Goal: Task Accomplishment & Management: Use online tool/utility

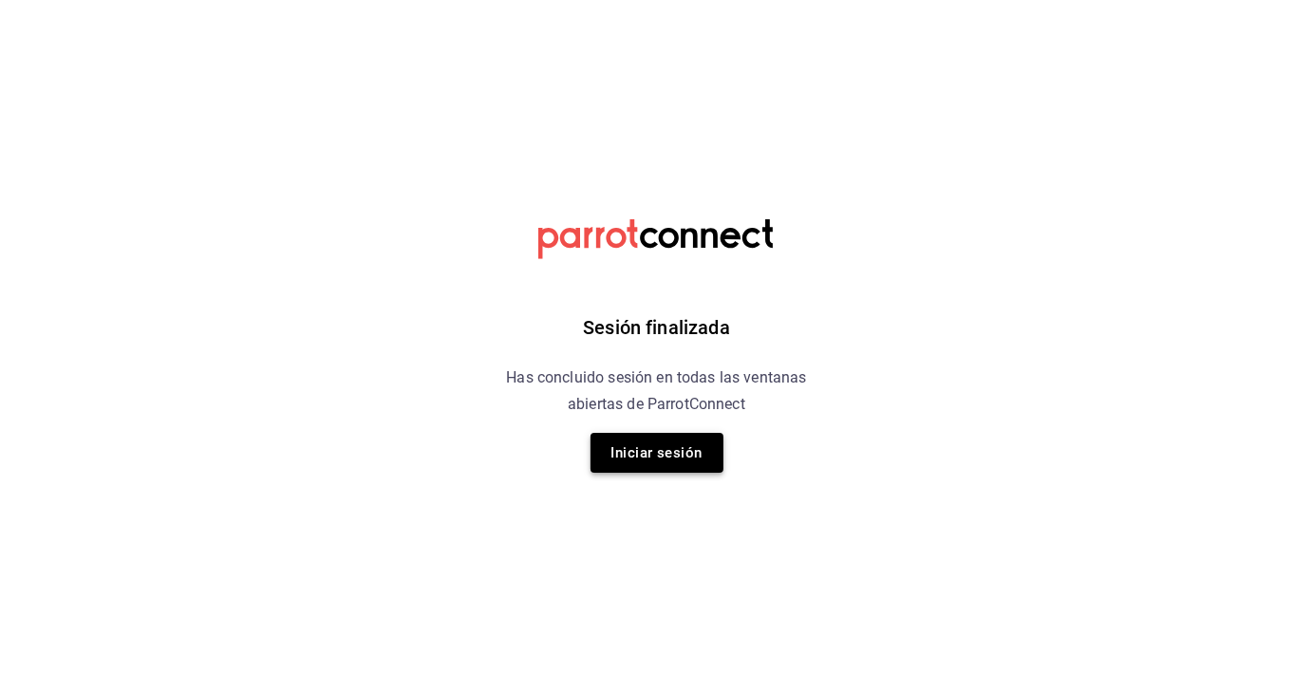
click at [664, 458] on button "Iniciar sesión" at bounding box center [656, 453] width 133 height 40
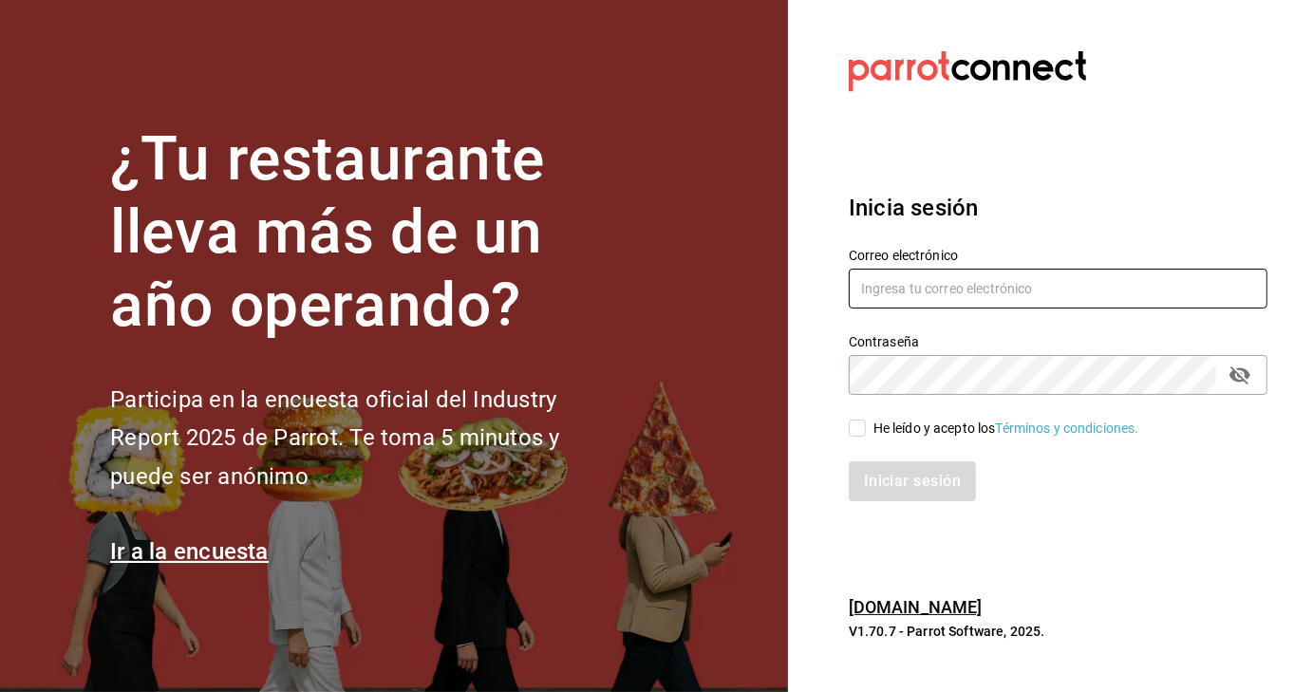
click at [916, 286] on input "text" at bounding box center [1058, 289] width 419 height 40
type input "contacto@maoza.com.mx"
click at [852, 427] on input "He leído y acepto los Términos y condiciones." at bounding box center [857, 428] width 17 height 17
checkbox input "true"
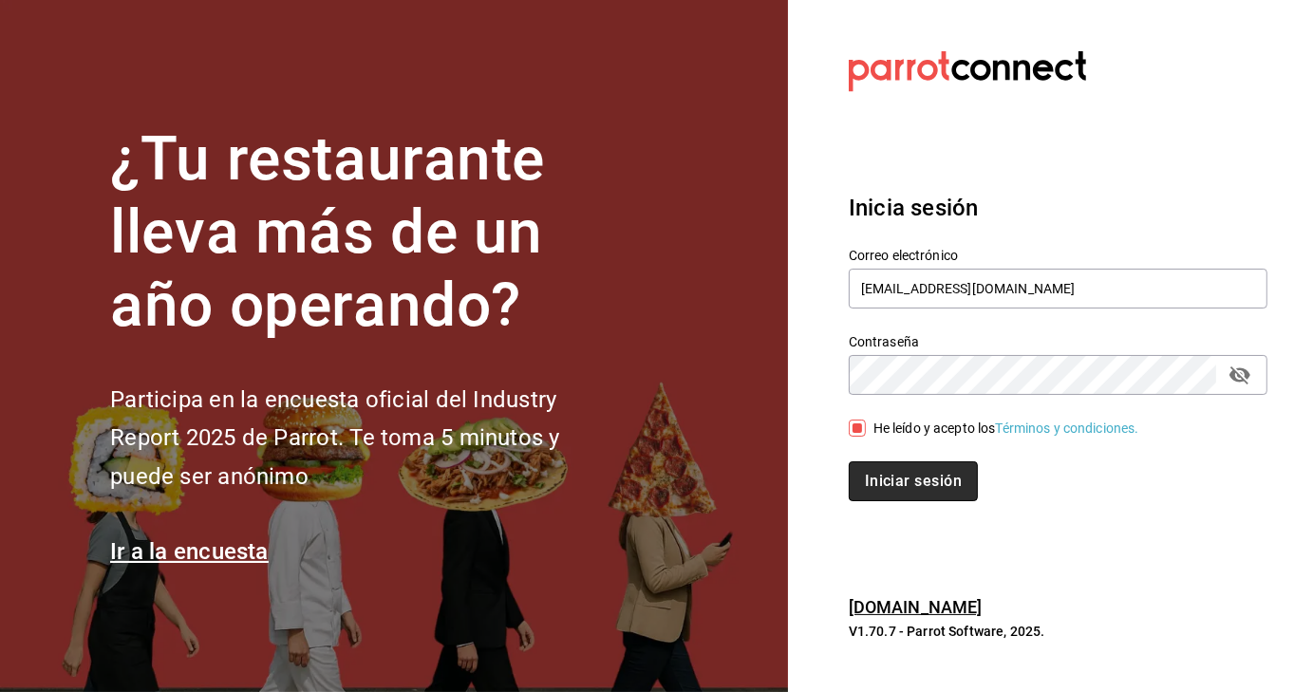
click at [881, 472] on button "Iniciar sesión" at bounding box center [913, 481] width 129 height 40
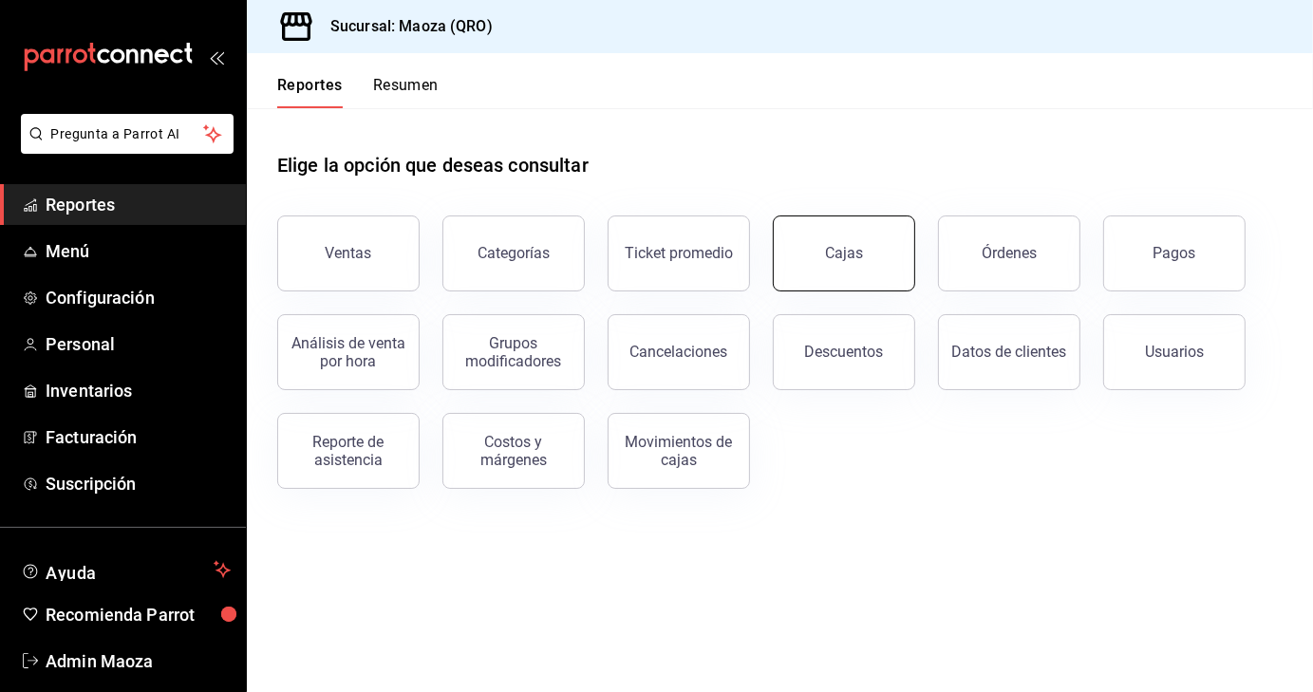
click at [862, 265] on link "Cajas" at bounding box center [844, 253] width 142 height 76
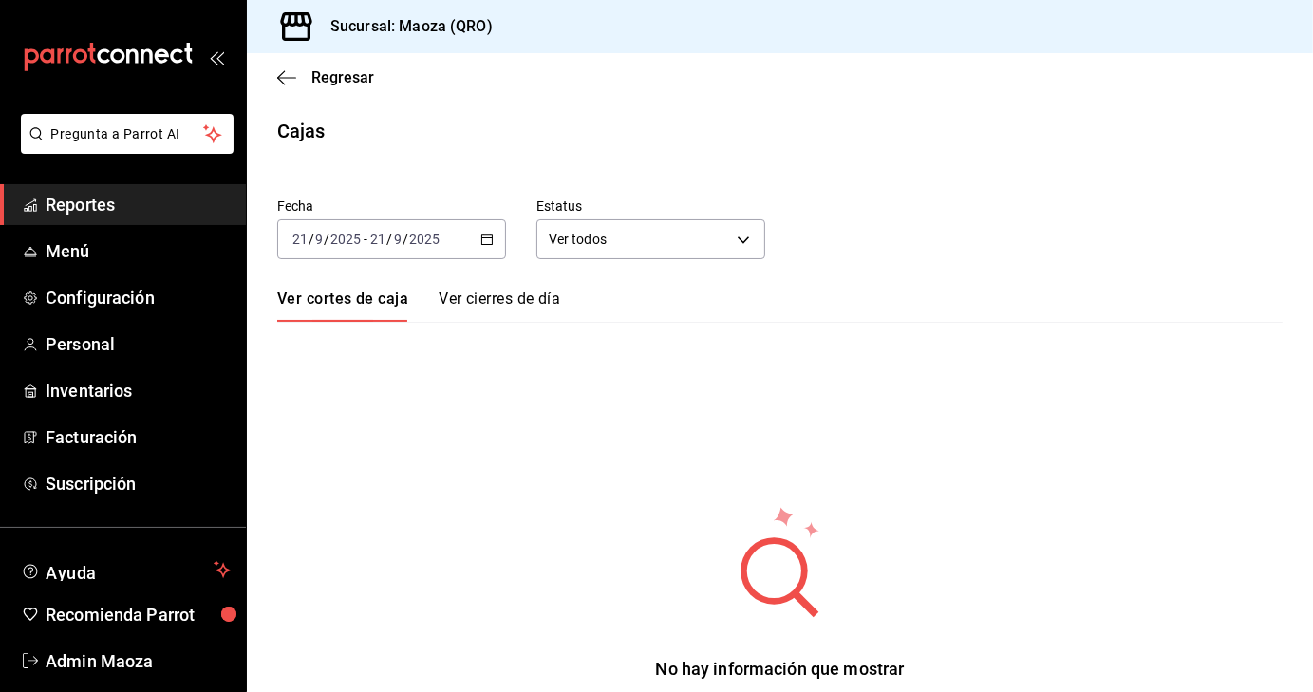
click at [488, 237] on icon "button" at bounding box center [486, 239] width 13 height 13
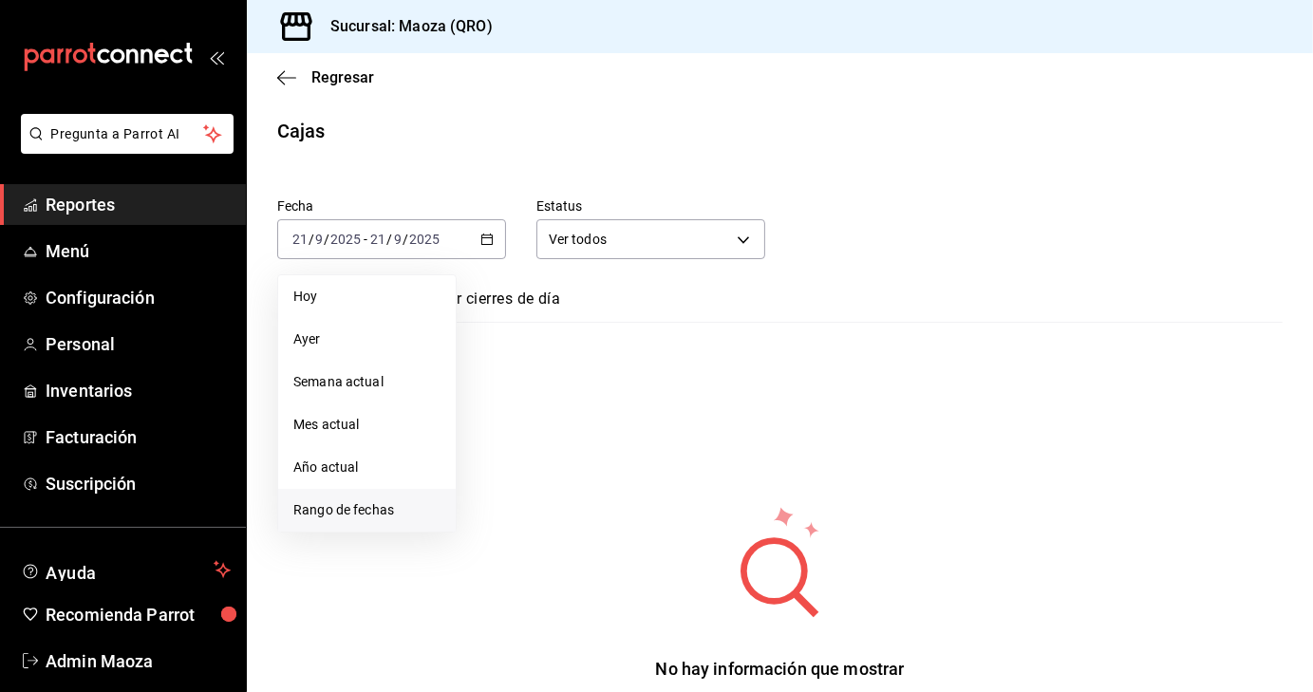
click at [351, 500] on span "Rango de fechas" at bounding box center [366, 510] width 147 height 20
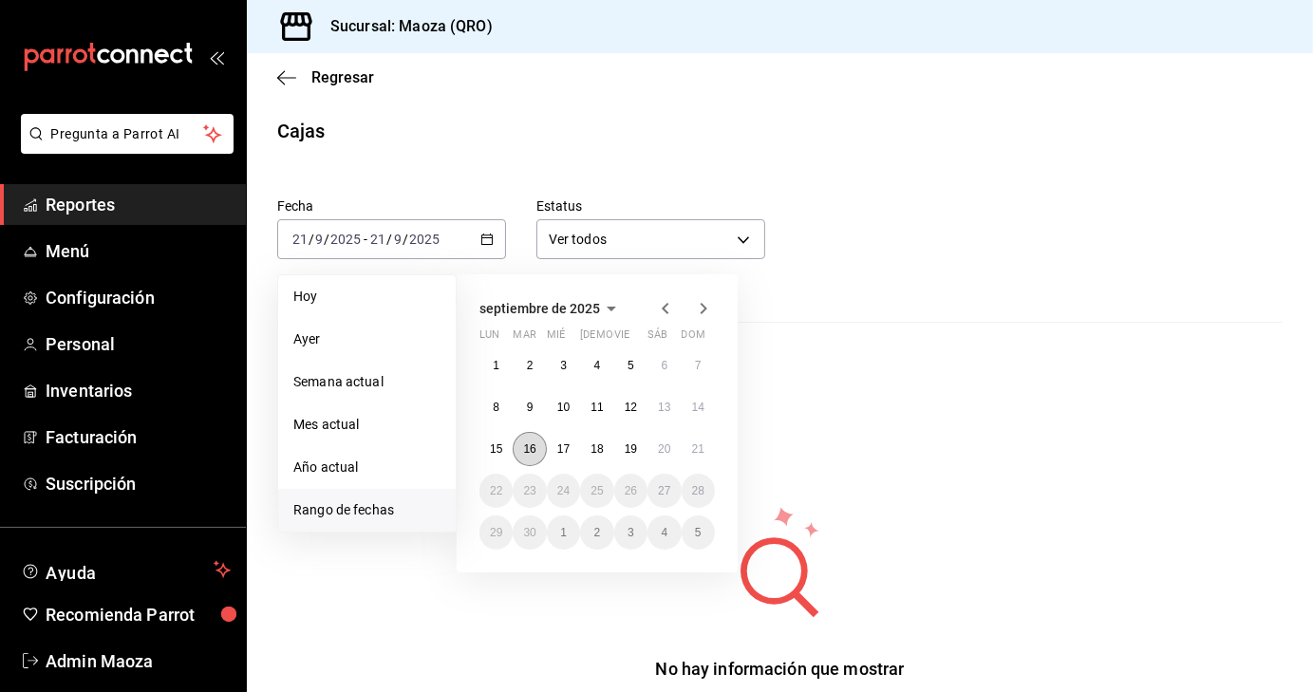
click at [524, 451] on abbr "16" at bounding box center [529, 448] width 12 height 13
click at [658, 447] on abbr "20" at bounding box center [664, 448] width 12 height 13
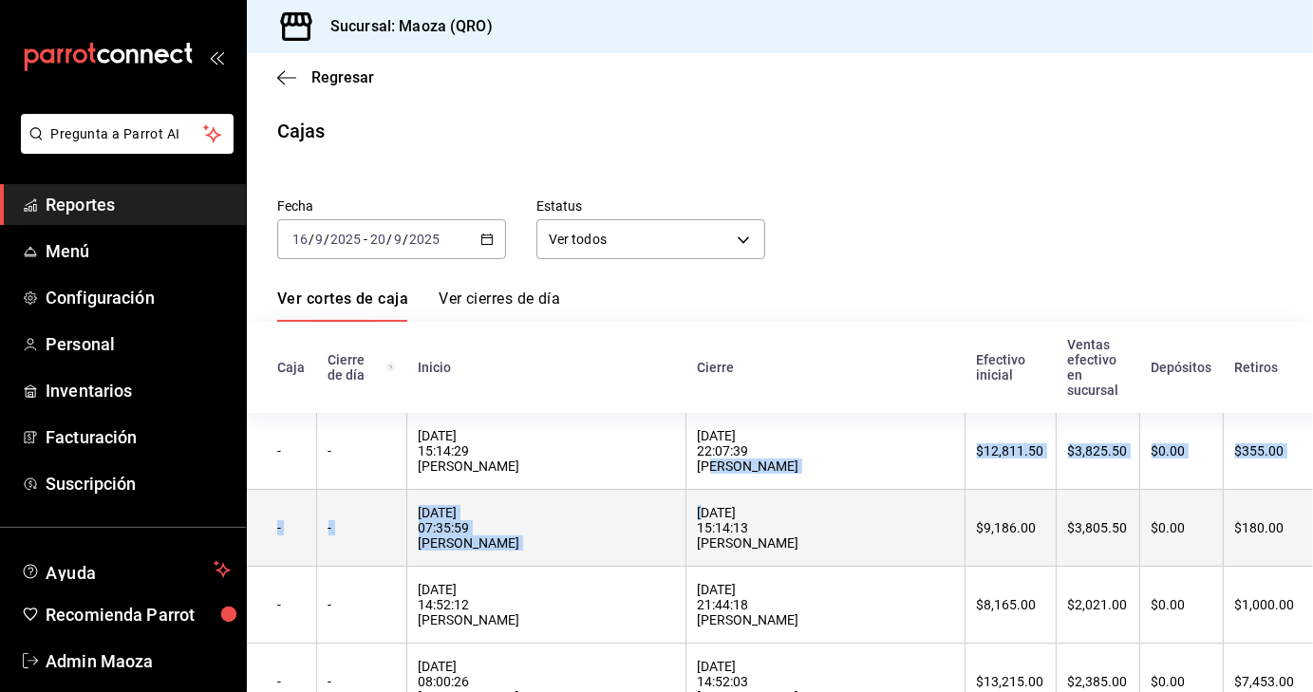
drag, startPoint x: 657, startPoint y: 447, endPoint x: 621, endPoint y: 519, distance: 80.6
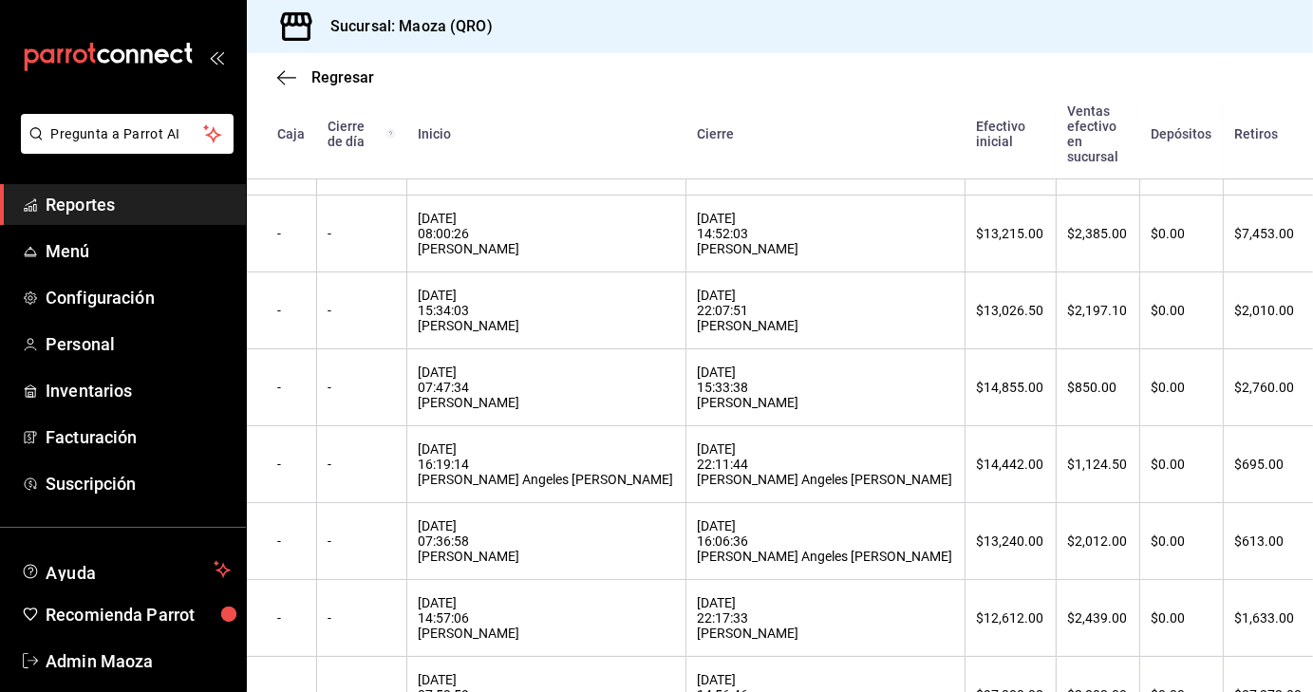
scroll to position [601, 0]
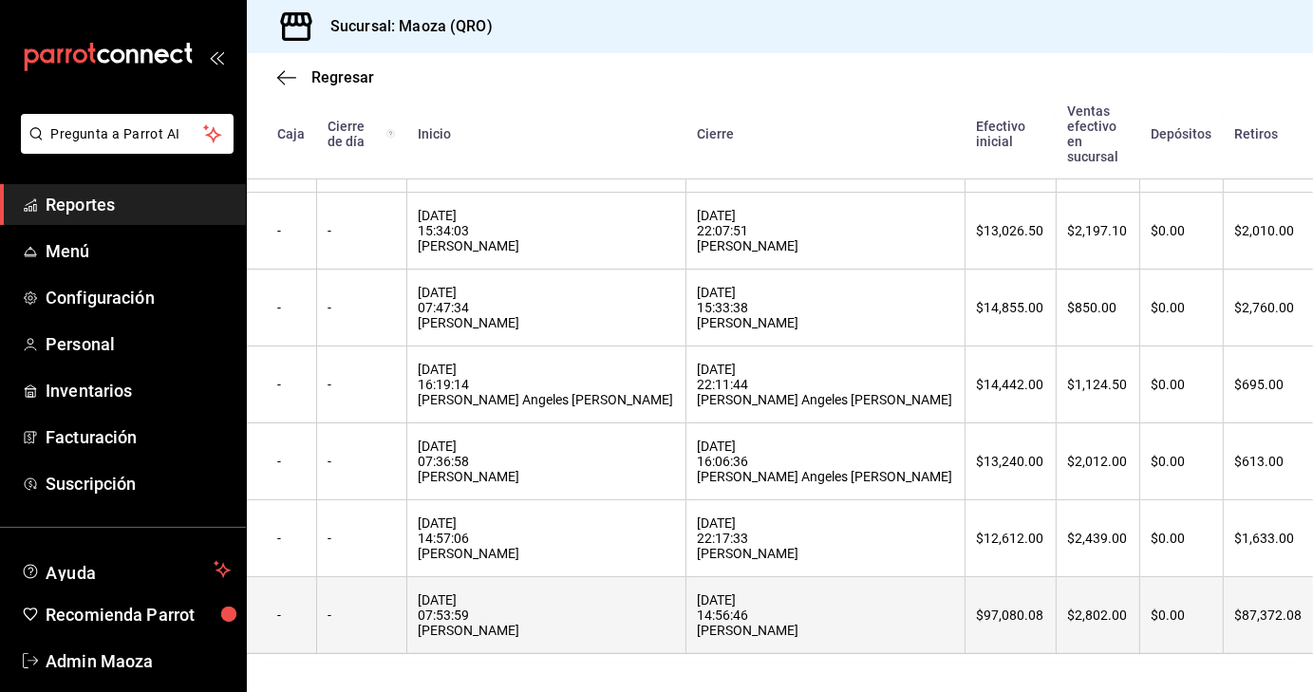
click at [506, 605] on div "[DATE] 07:53:59 [PERSON_NAME]" at bounding box center [546, 615] width 255 height 46
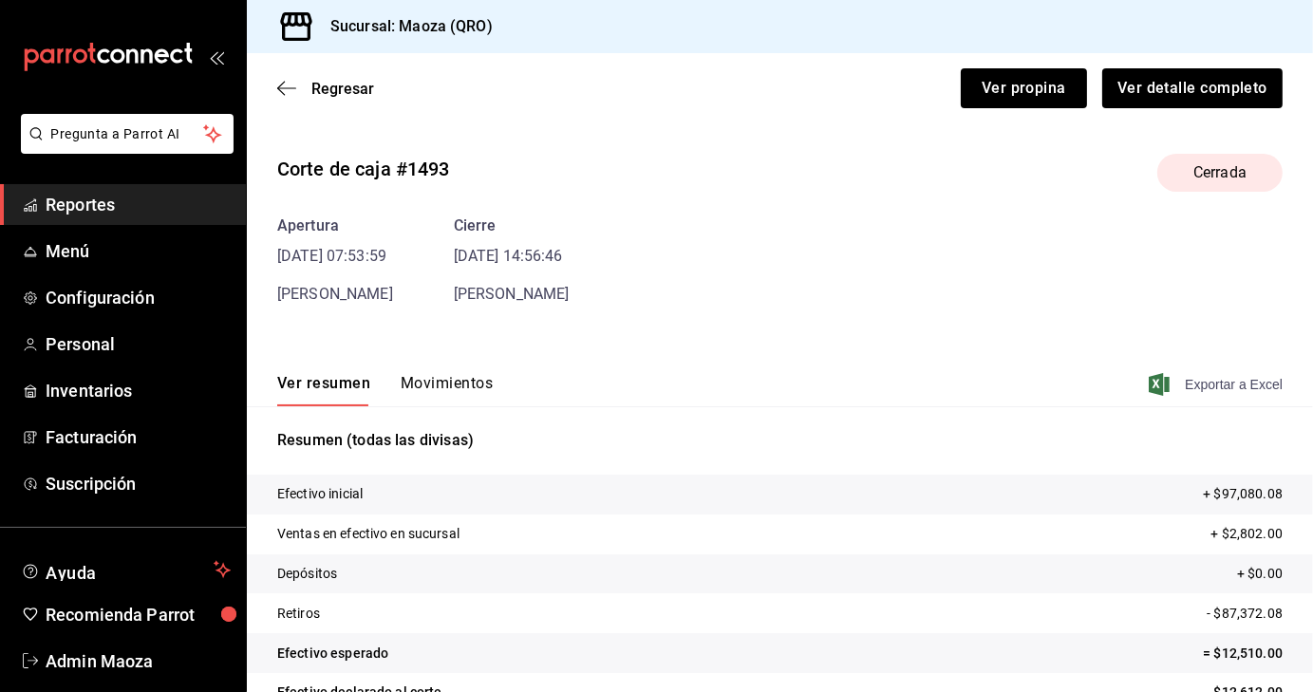
click at [1192, 386] on span "Exportar a Excel" at bounding box center [1217, 384] width 130 height 23
click at [346, 85] on span "Regresar" at bounding box center [342, 89] width 63 height 18
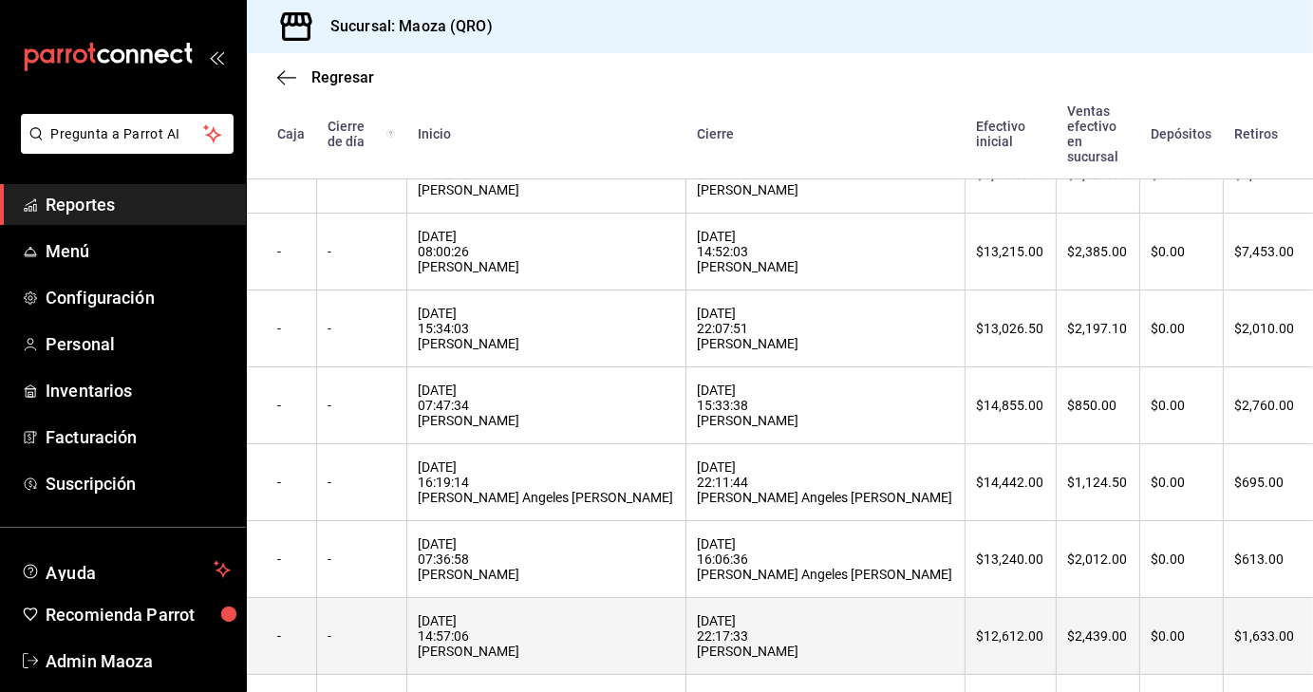
scroll to position [580, 0]
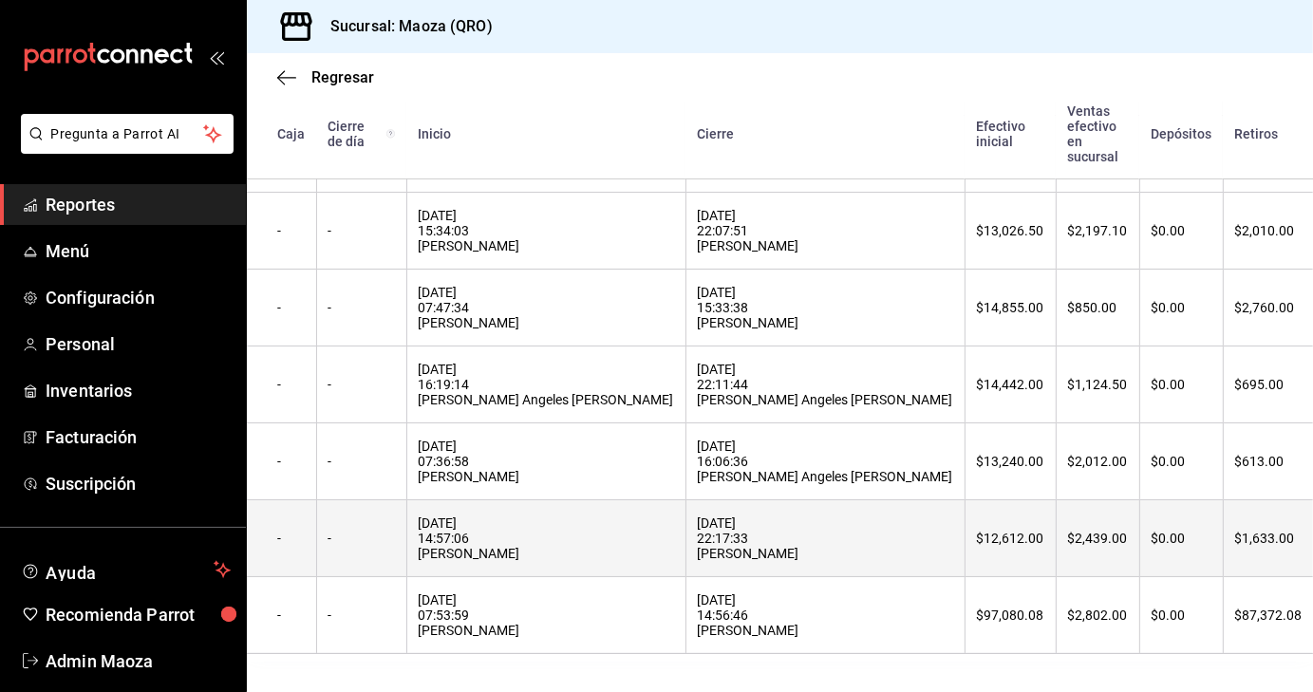
click at [510, 550] on div "[DATE] 14:57:06 [PERSON_NAME]" at bounding box center [546, 538] width 255 height 46
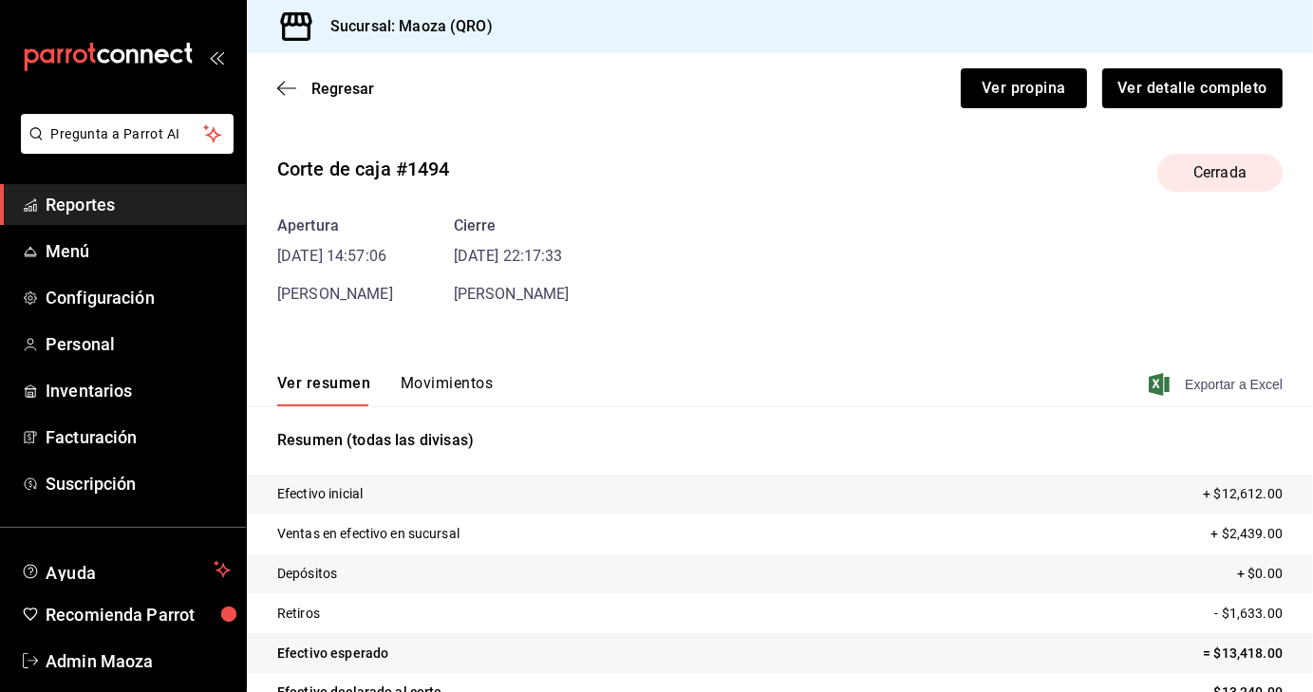
click at [1201, 384] on span "Exportar a Excel" at bounding box center [1217, 384] width 130 height 23
click at [344, 85] on span "Regresar" at bounding box center [342, 89] width 63 height 18
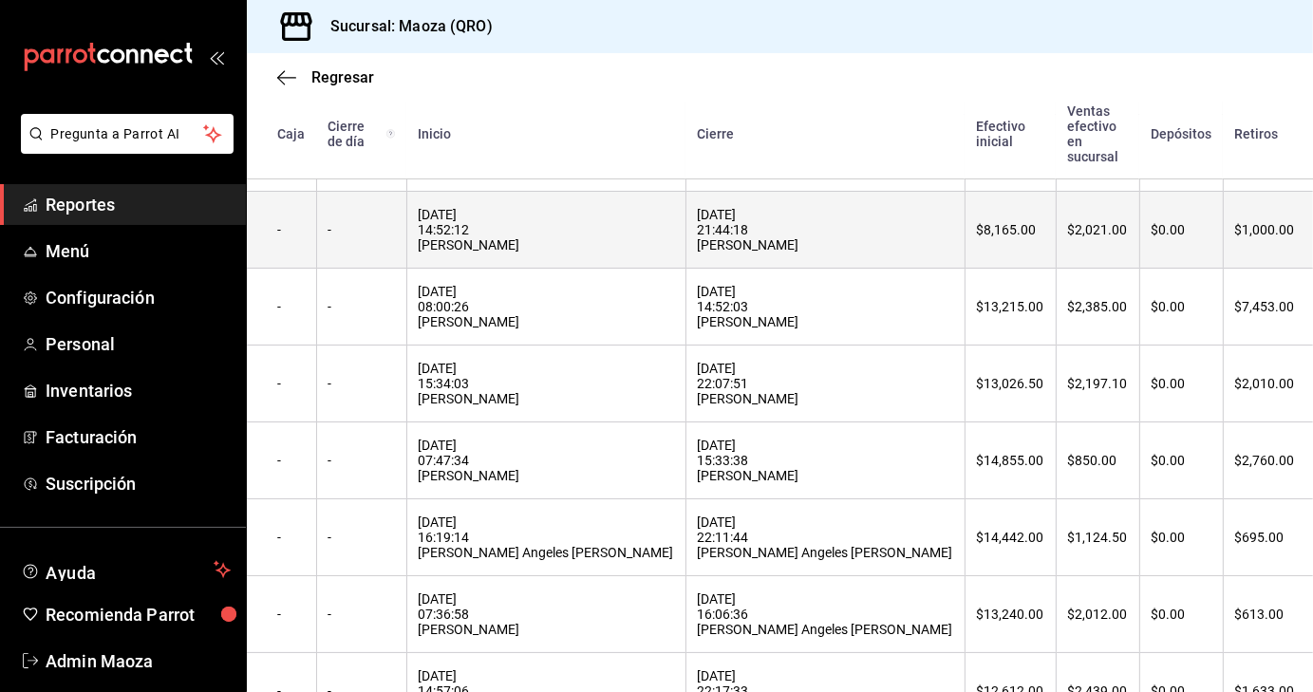
scroll to position [419, 0]
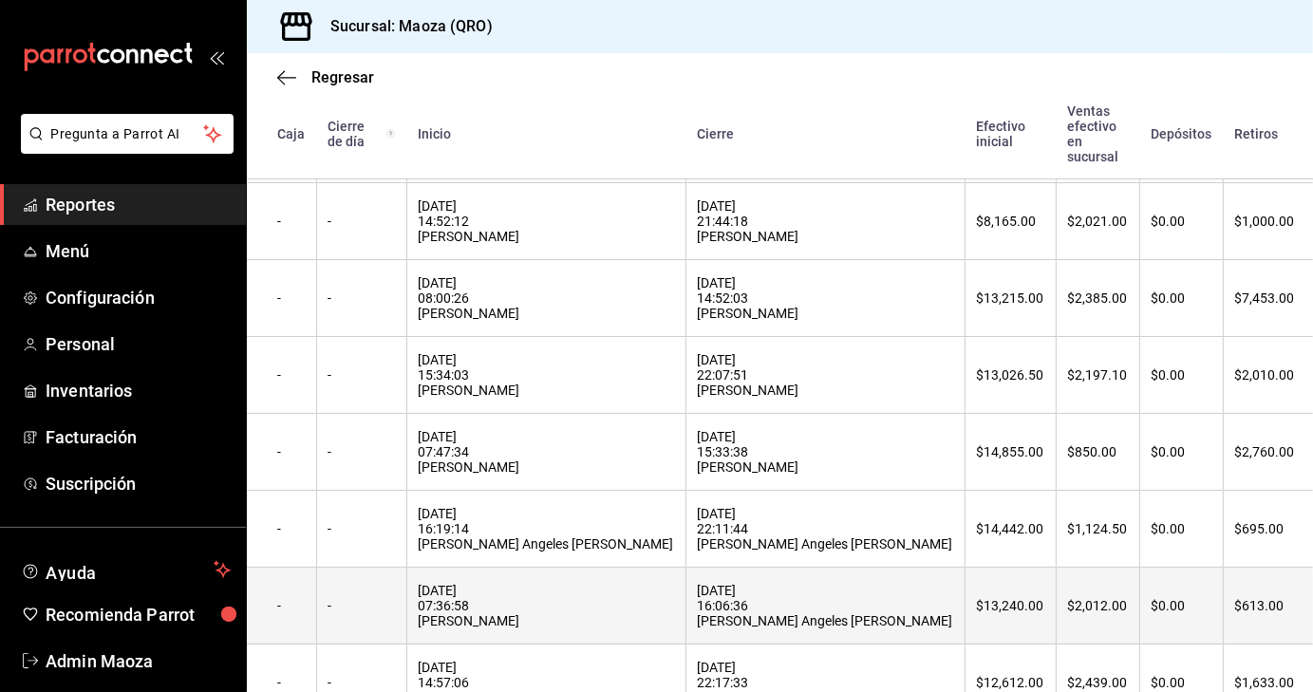
click at [544, 594] on th "[DATE] 07:36:58 [PERSON_NAME]" at bounding box center [545, 606] width 279 height 77
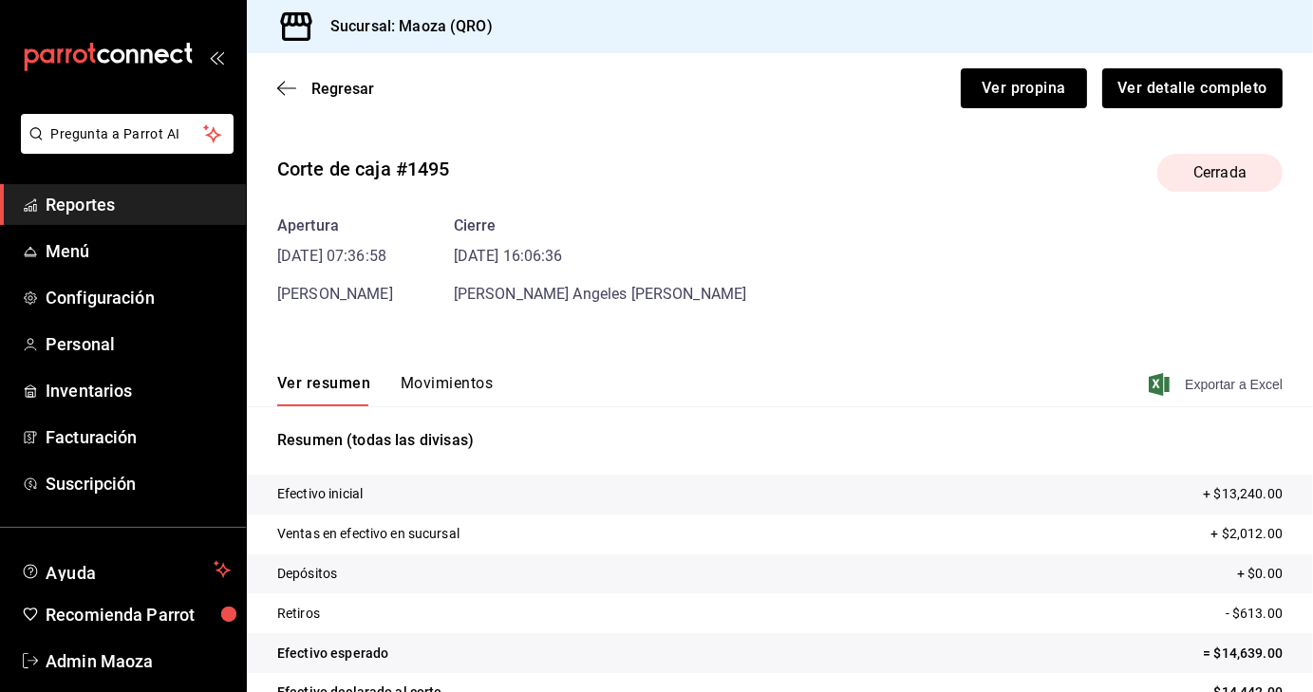
click at [1227, 376] on span "Exportar a Excel" at bounding box center [1217, 384] width 130 height 23
click at [355, 87] on span "Regresar" at bounding box center [342, 89] width 63 height 18
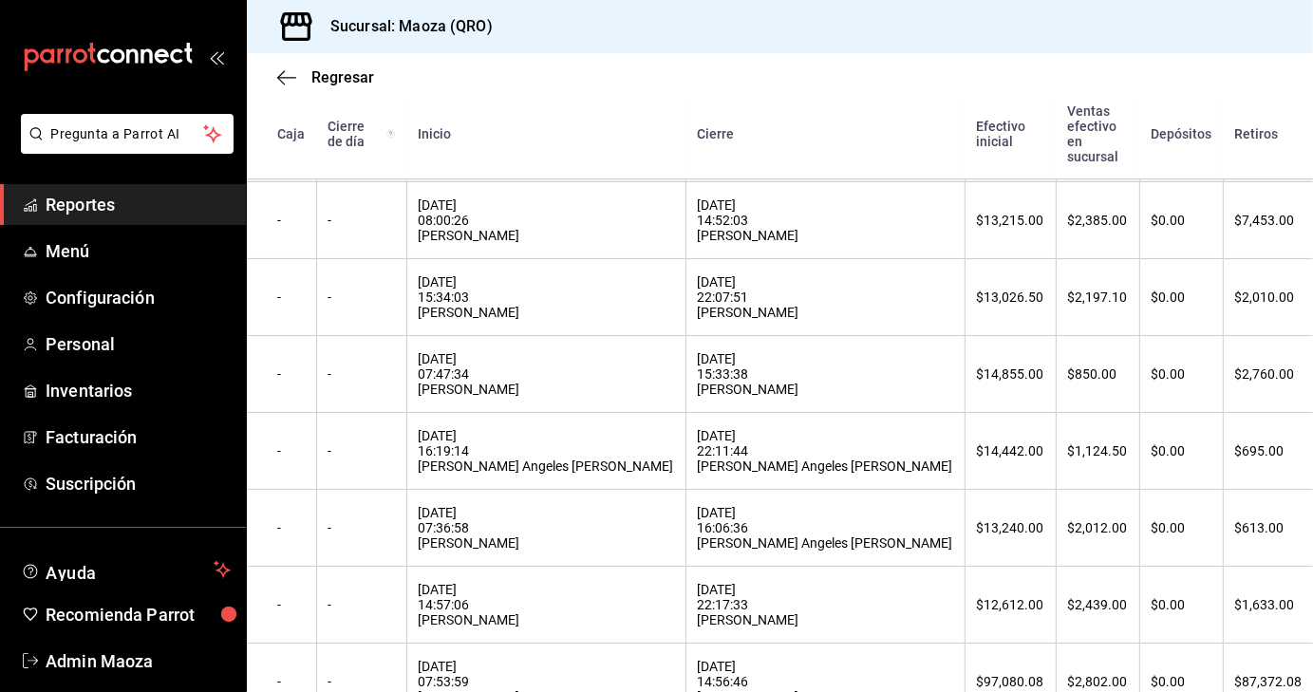
scroll to position [522, 0]
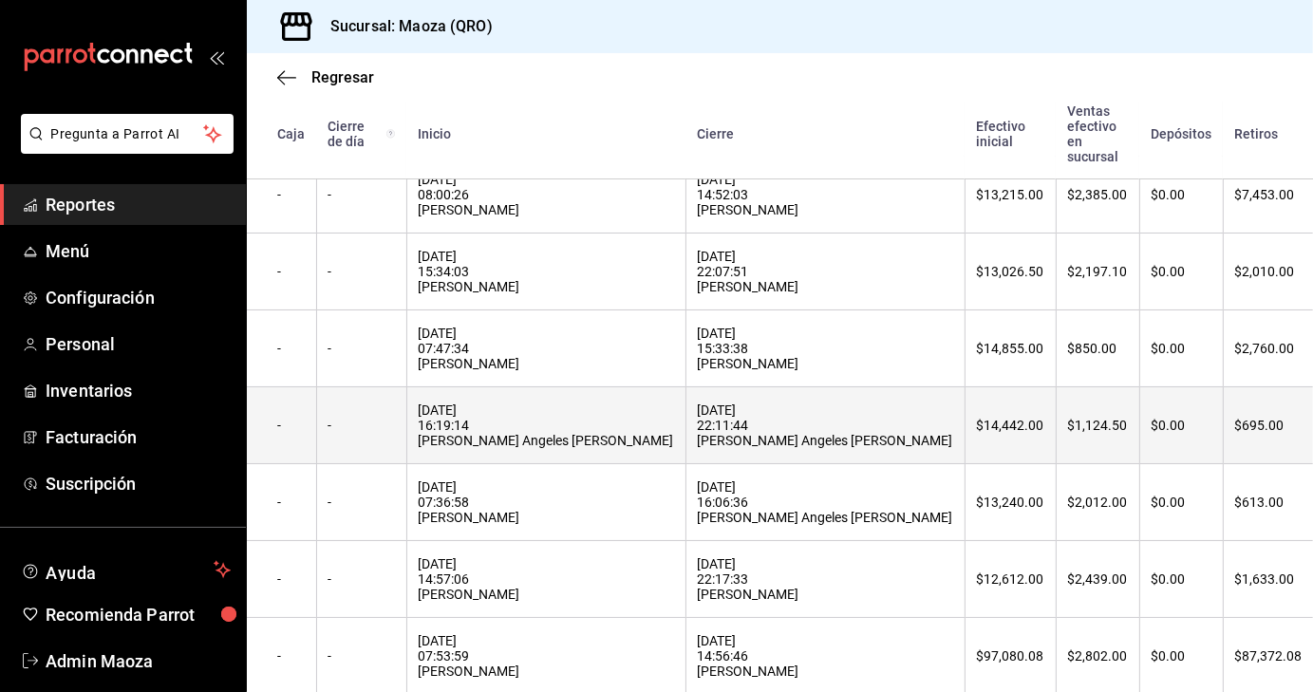
click at [510, 419] on div "[DATE] 16:19:14 [PERSON_NAME] Angeles [PERSON_NAME]" at bounding box center [546, 425] width 255 height 46
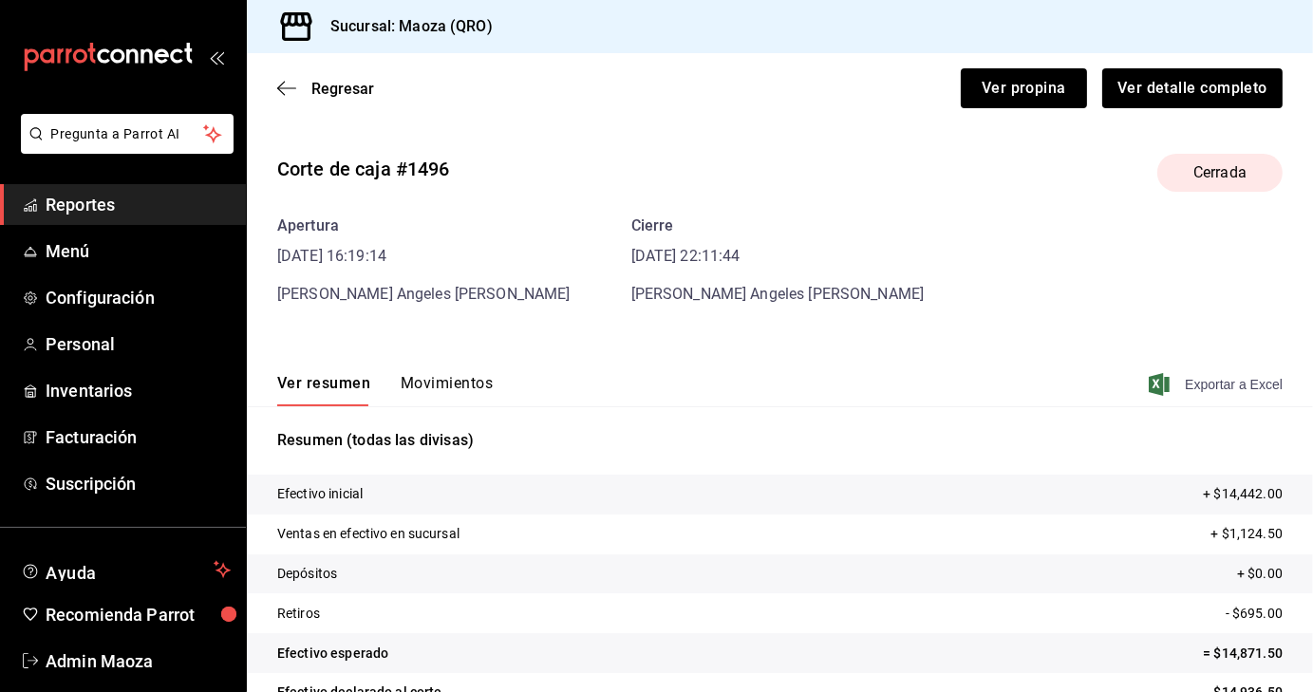
click at [1255, 392] on span "Exportar a Excel" at bounding box center [1217, 384] width 130 height 23
click at [342, 85] on span "Regresar" at bounding box center [342, 89] width 63 height 18
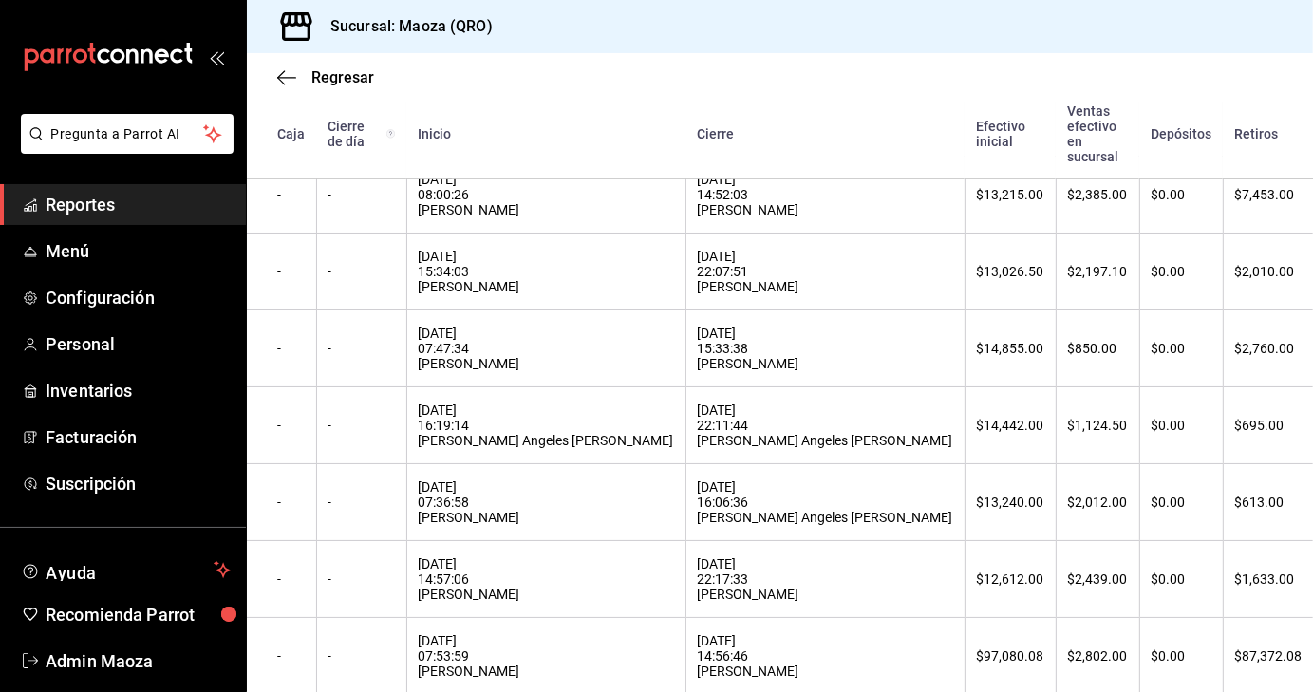
scroll to position [521, 0]
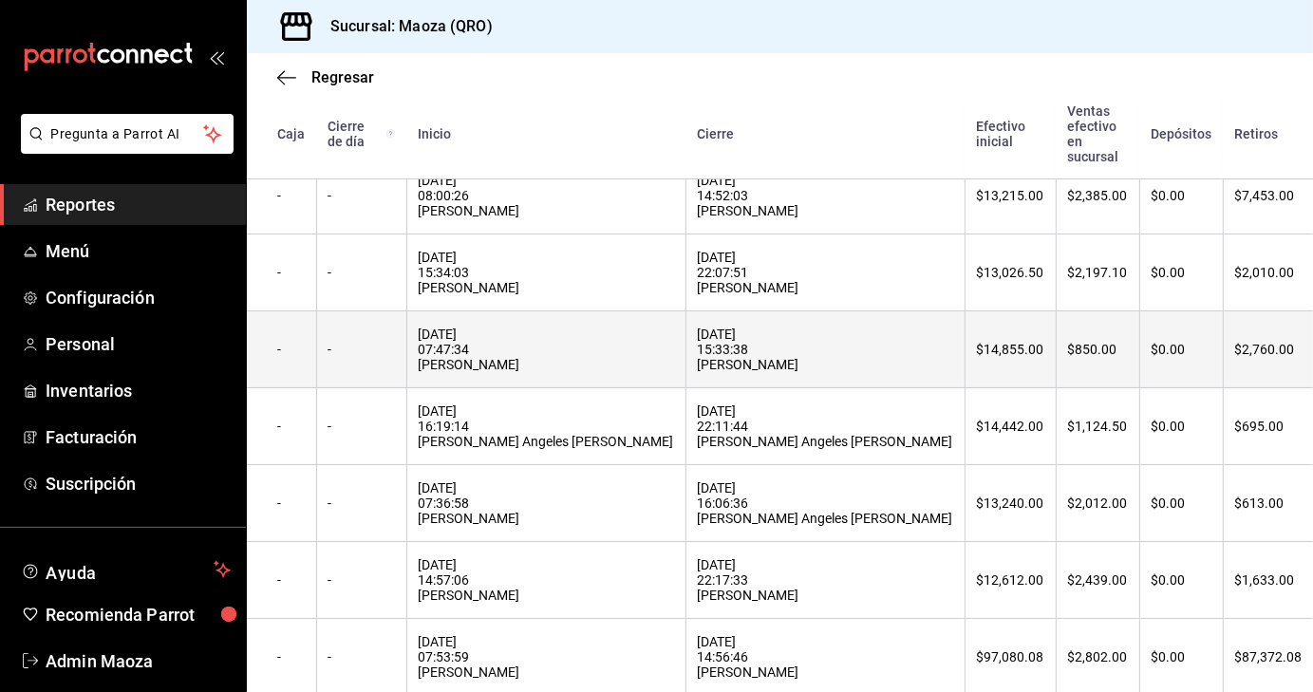
click at [483, 353] on div "[DATE] 07:47:34 [PERSON_NAME]" at bounding box center [546, 350] width 255 height 46
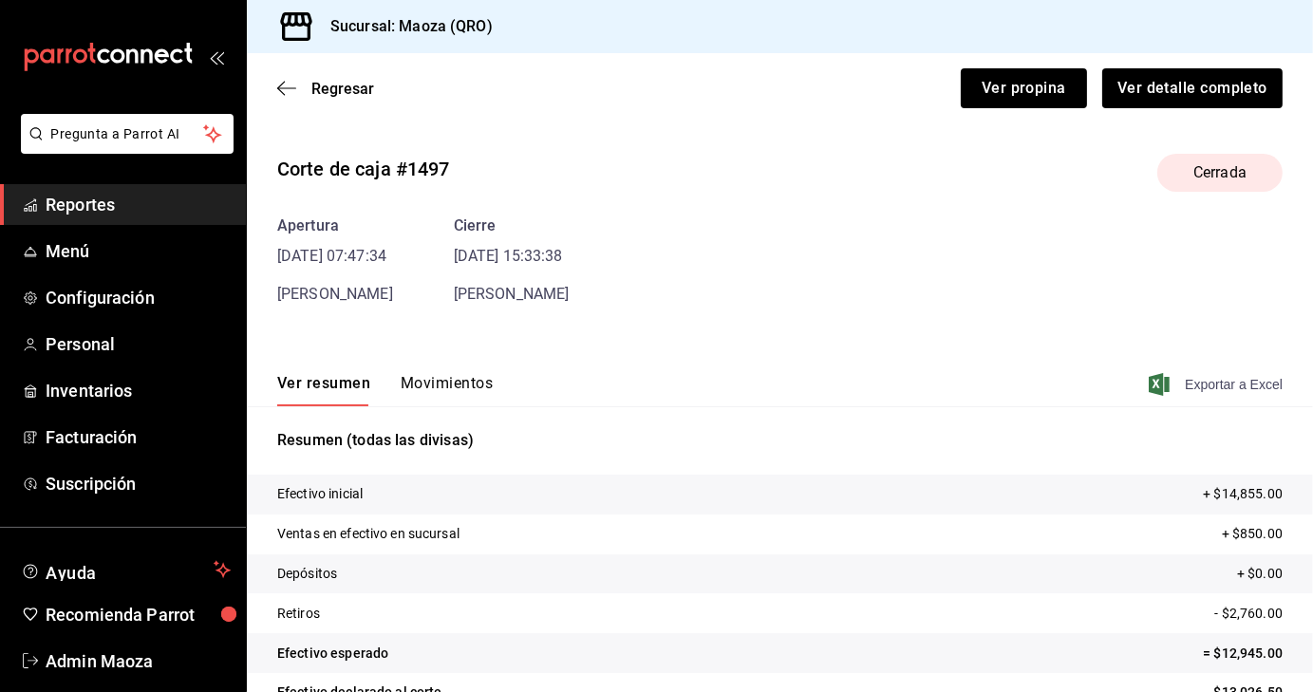
click at [1196, 390] on span "Exportar a Excel" at bounding box center [1217, 384] width 130 height 23
click at [353, 84] on span "Regresar" at bounding box center [342, 89] width 63 height 18
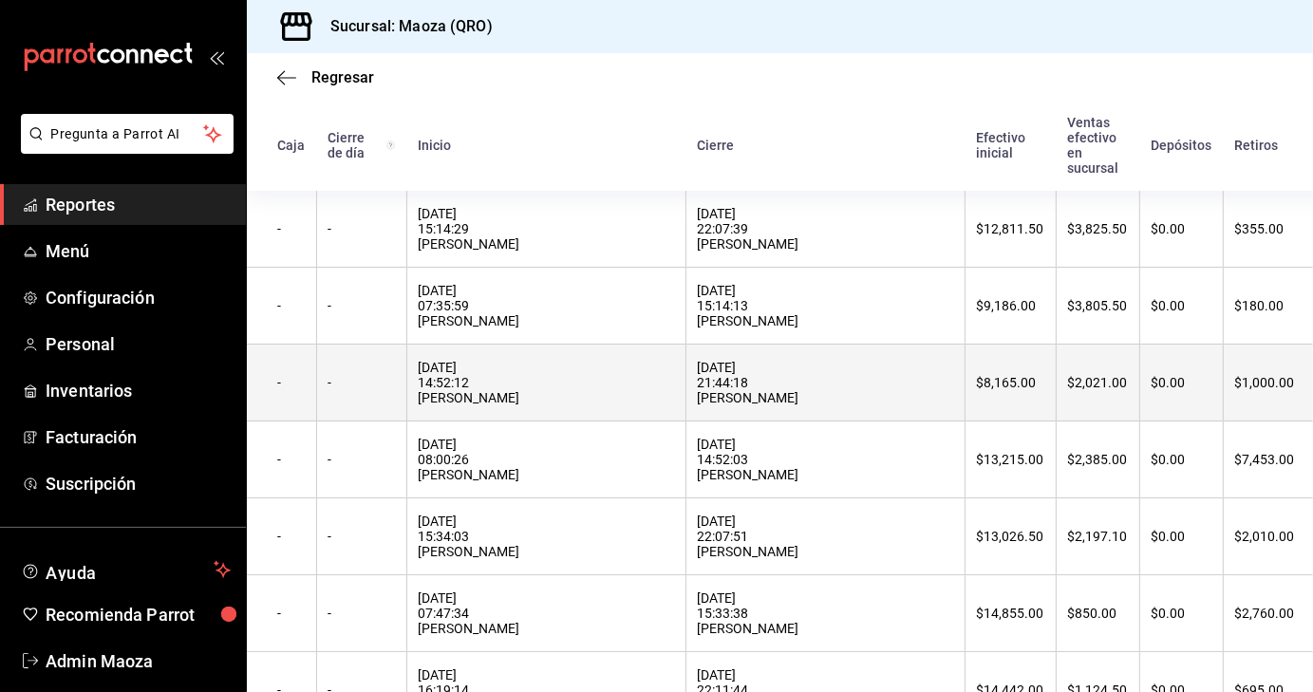
scroll to position [224, 0]
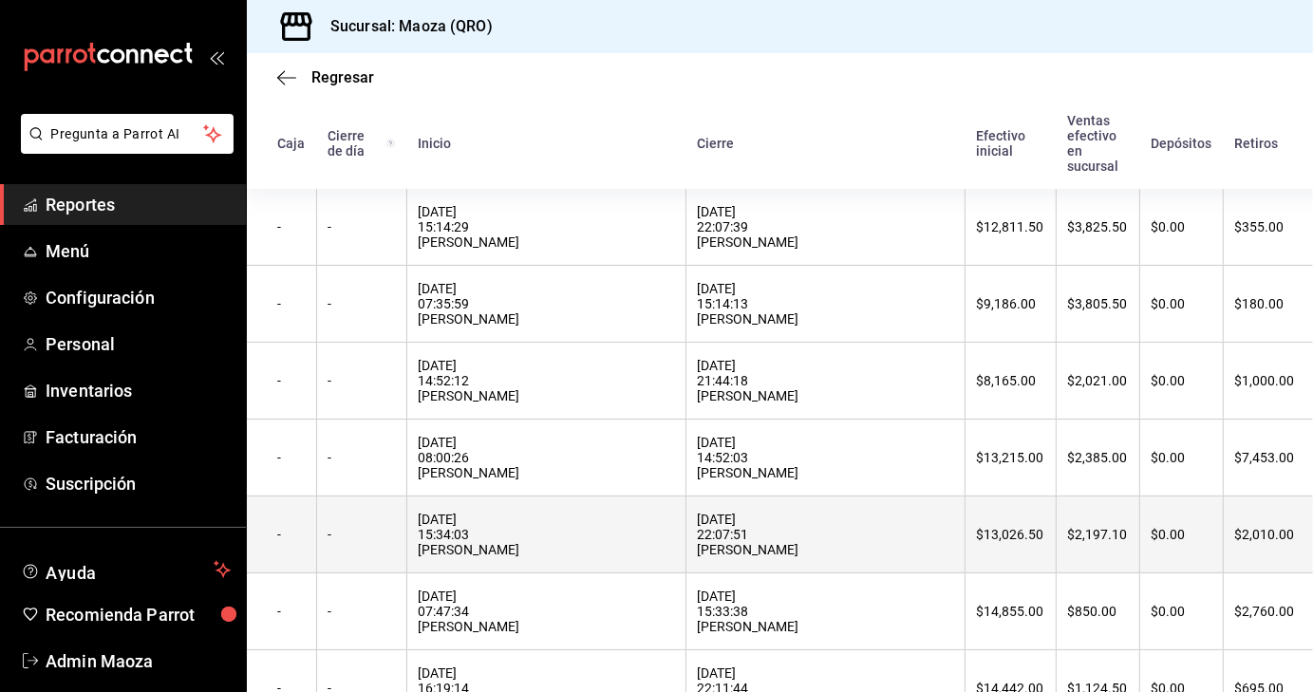
click at [509, 544] on div "[DATE] 15:34:03 [PERSON_NAME]" at bounding box center [546, 535] width 255 height 46
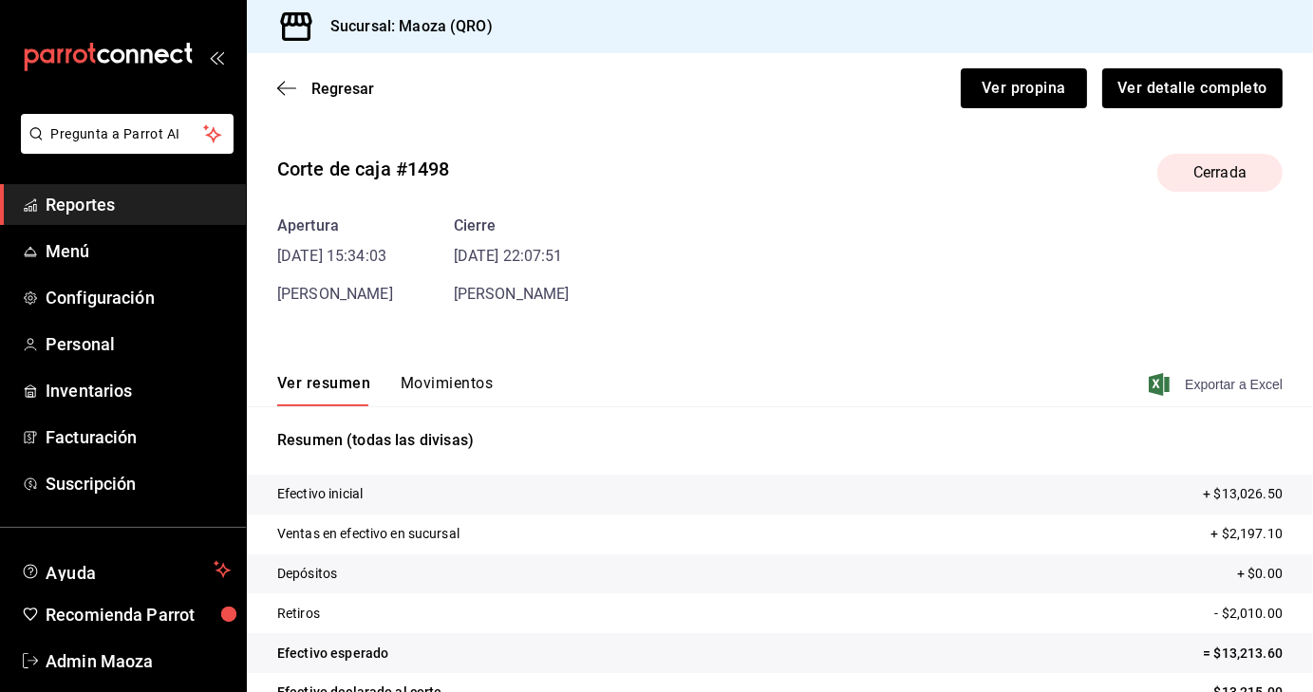
click at [1213, 384] on span "Exportar a Excel" at bounding box center [1217, 384] width 130 height 23
click at [355, 87] on span "Regresar" at bounding box center [342, 89] width 63 height 18
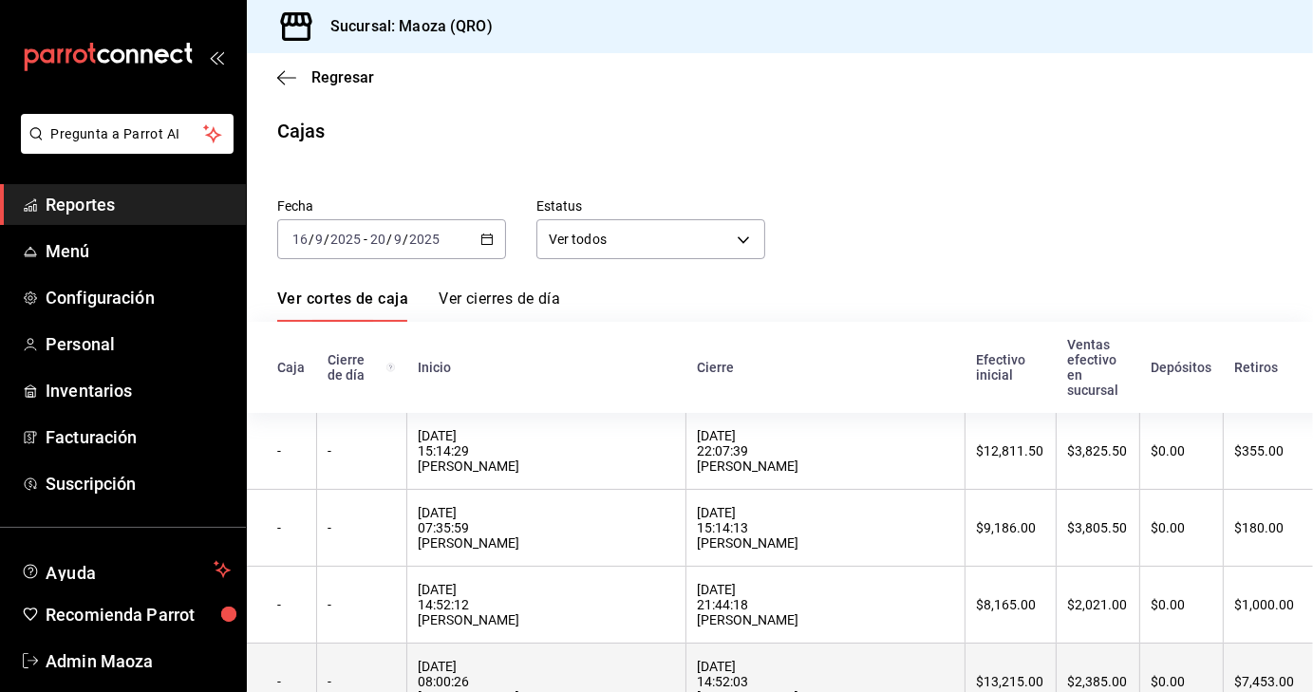
click at [476, 676] on div "[DATE] 08:00:26 [PERSON_NAME]" at bounding box center [546, 682] width 255 height 46
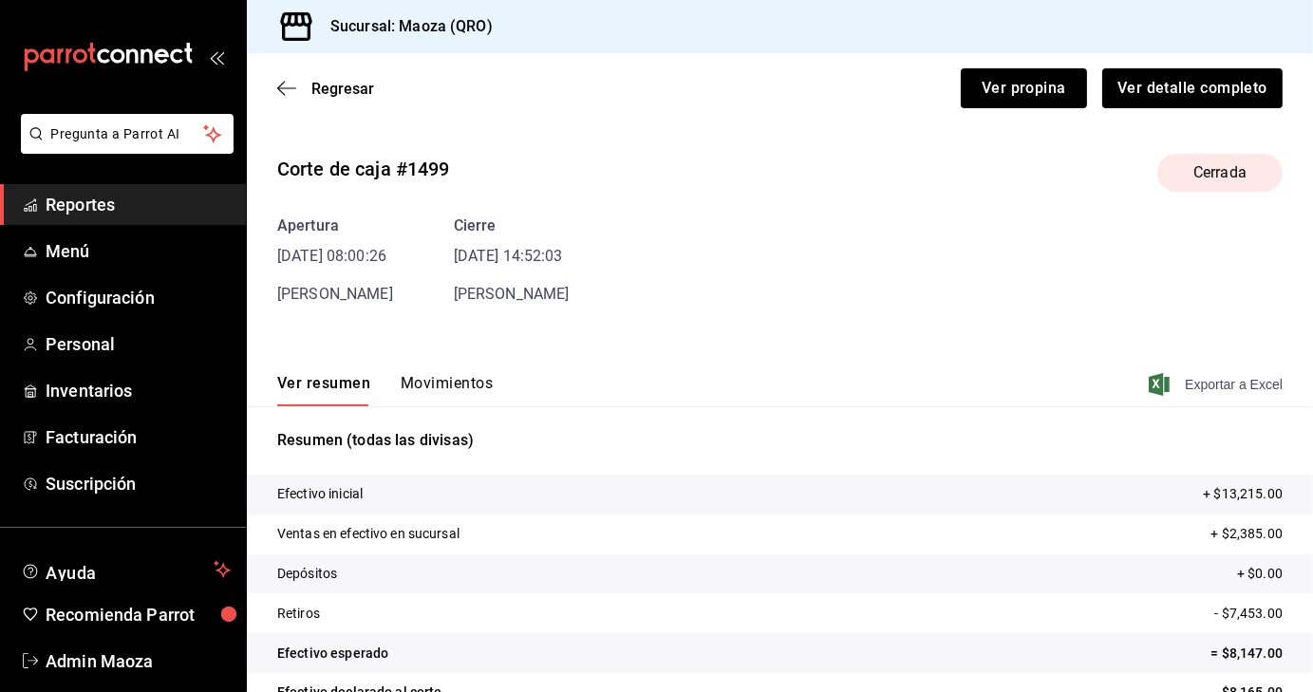
click at [1205, 386] on span "Exportar a Excel" at bounding box center [1217, 384] width 130 height 23
click at [334, 88] on span "Regresar" at bounding box center [342, 89] width 63 height 18
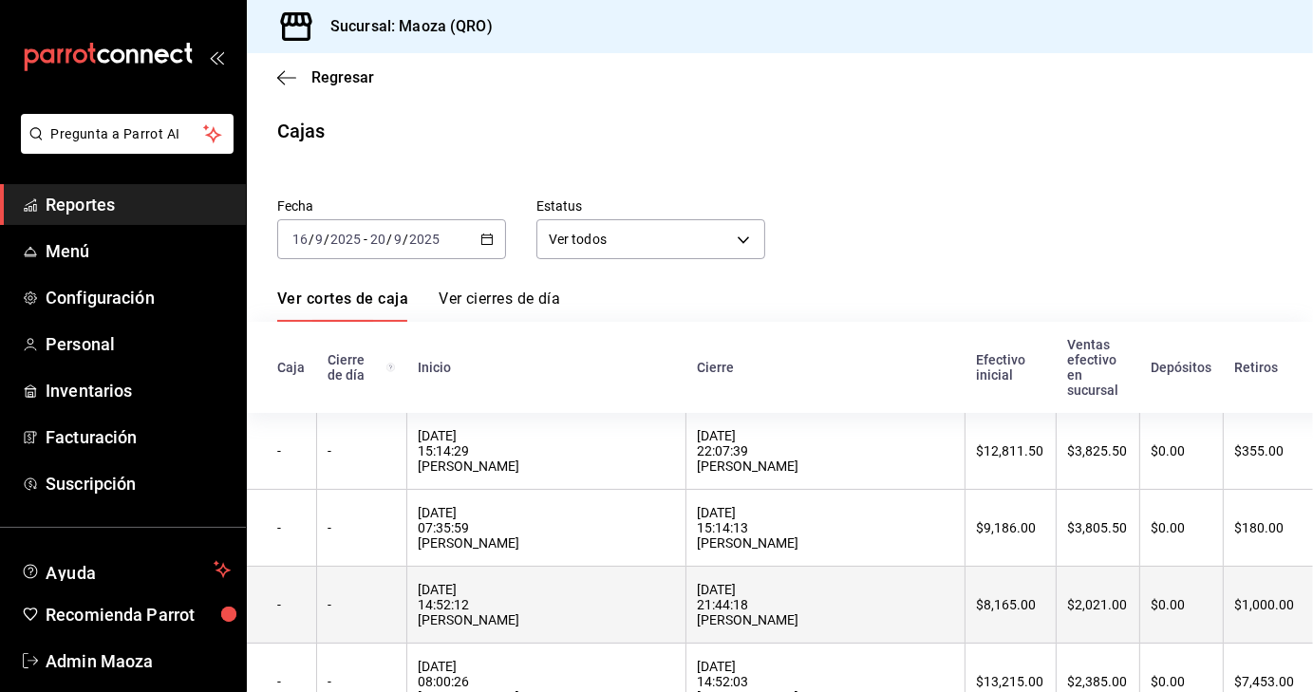
click at [453, 624] on div "[DATE] 14:52:12 [PERSON_NAME]" at bounding box center [546, 605] width 255 height 46
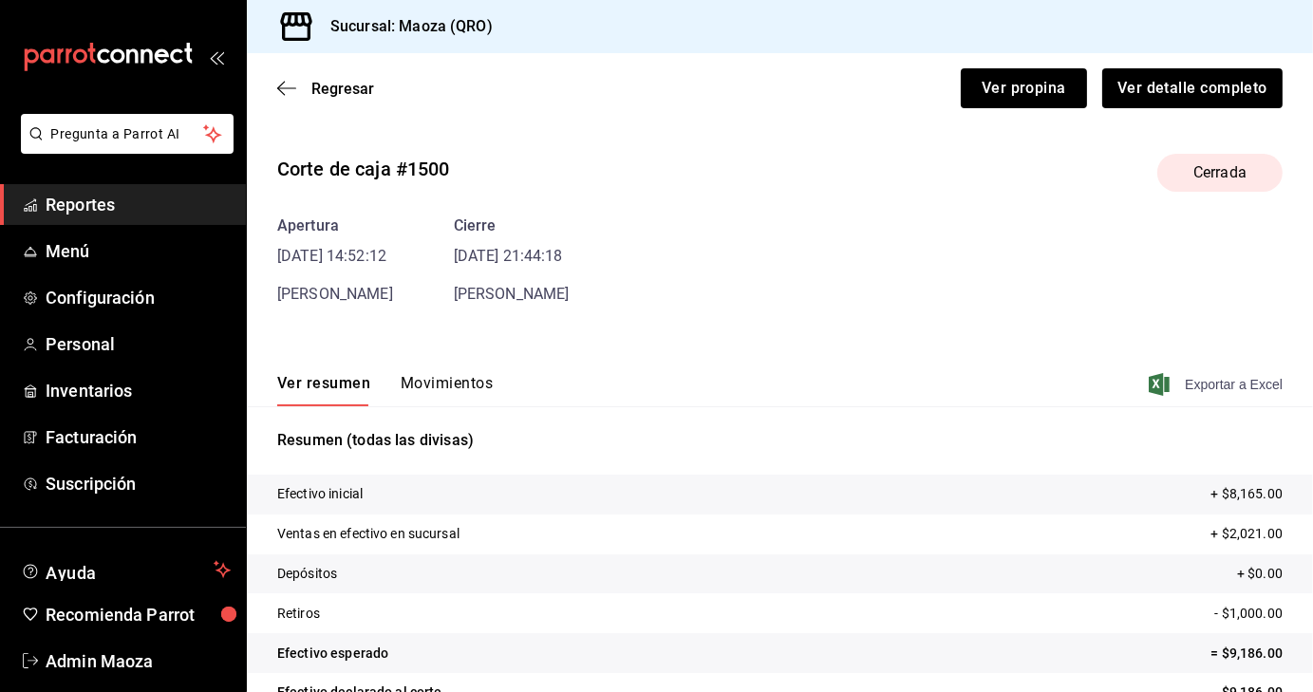
click at [1214, 383] on span "Exportar a Excel" at bounding box center [1217, 384] width 130 height 23
click at [351, 84] on span "Regresar" at bounding box center [342, 89] width 63 height 18
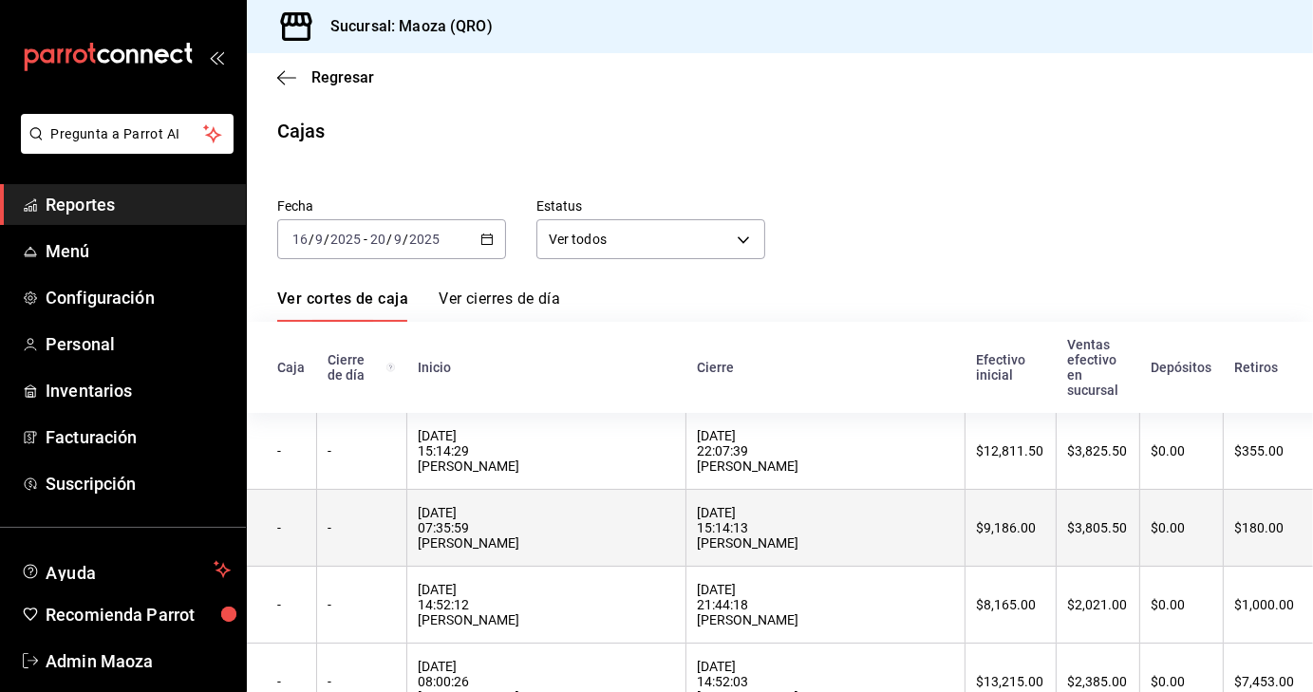
click at [490, 529] on div "[DATE] 07:35:59 [PERSON_NAME]" at bounding box center [546, 528] width 255 height 46
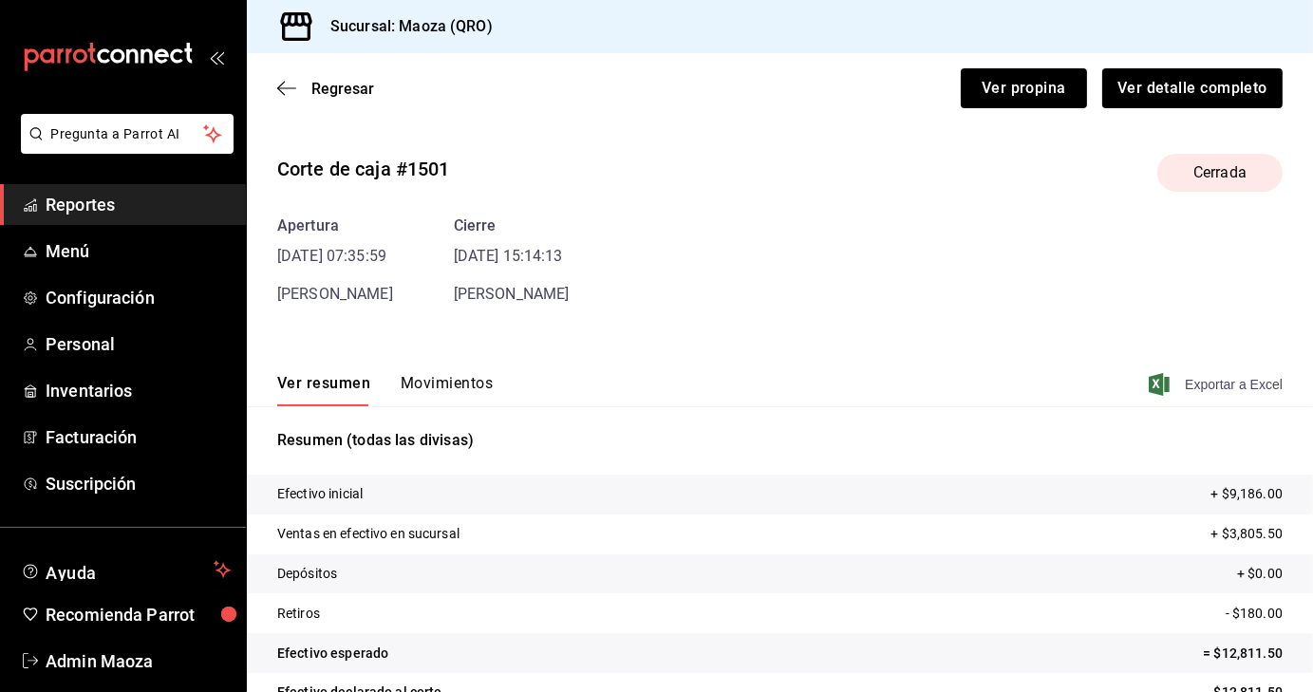
click at [1185, 387] on span "Exportar a Excel" at bounding box center [1217, 384] width 130 height 23
click at [325, 91] on span "Regresar" at bounding box center [342, 89] width 63 height 18
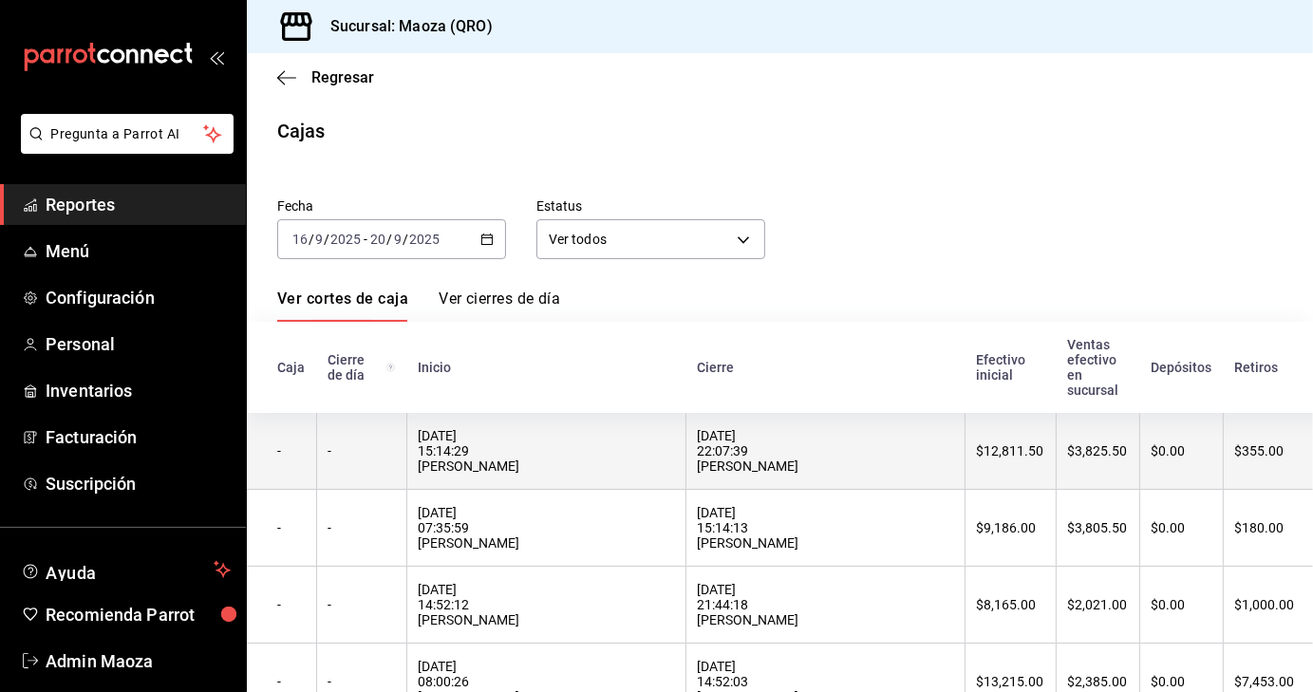
click at [493, 434] on div "[DATE] 15:14:29 [PERSON_NAME]" at bounding box center [546, 451] width 255 height 46
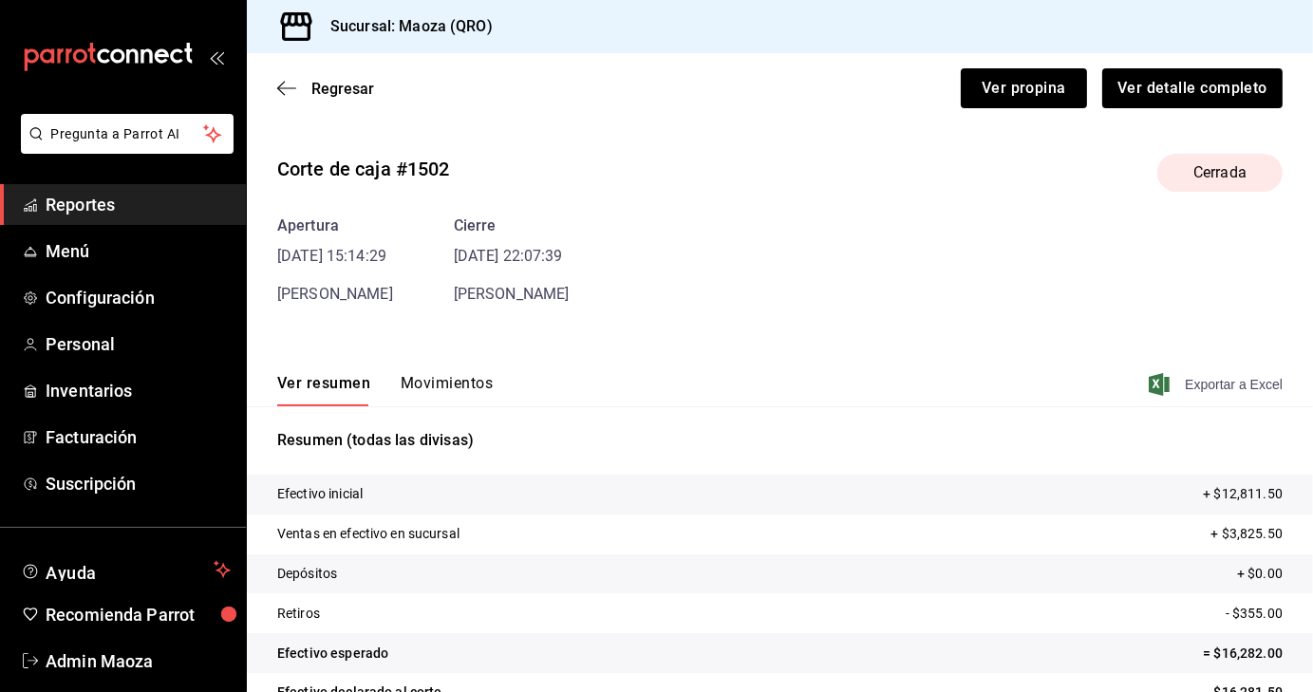
click at [1204, 384] on span "Exportar a Excel" at bounding box center [1217, 384] width 130 height 23
click at [339, 89] on span "Regresar" at bounding box center [342, 89] width 63 height 18
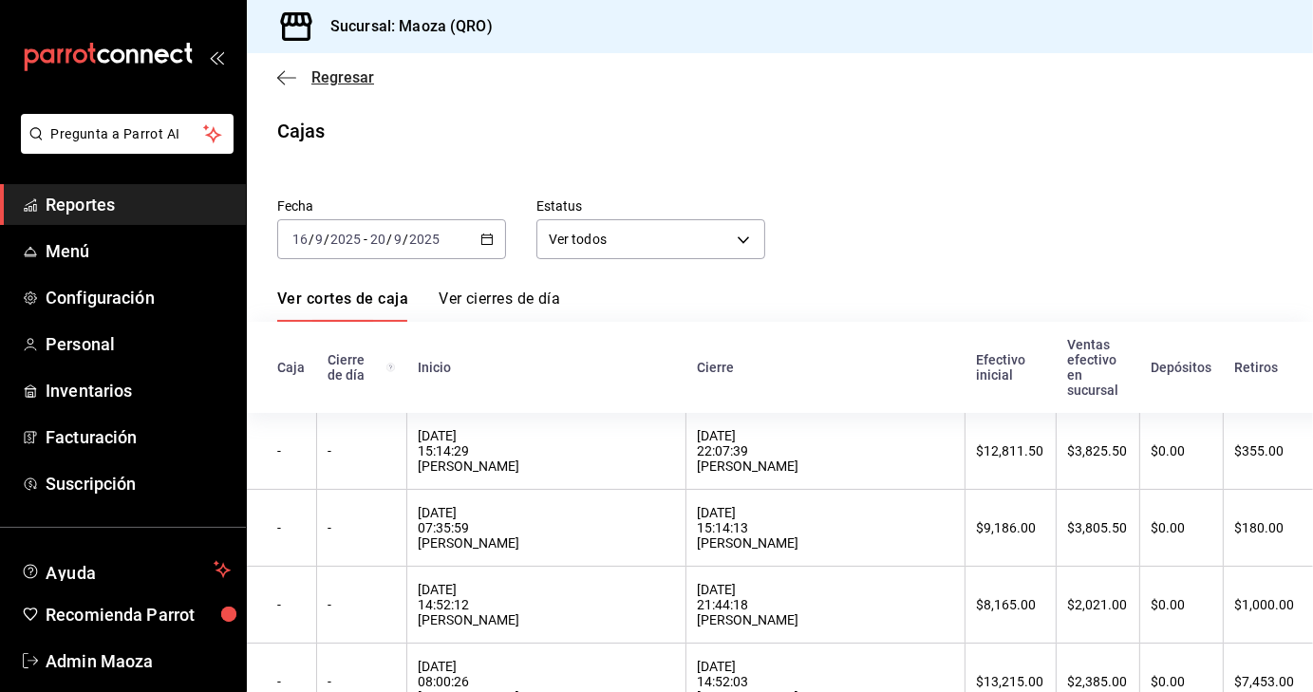
click at [335, 84] on span "Regresar" at bounding box center [342, 77] width 63 height 18
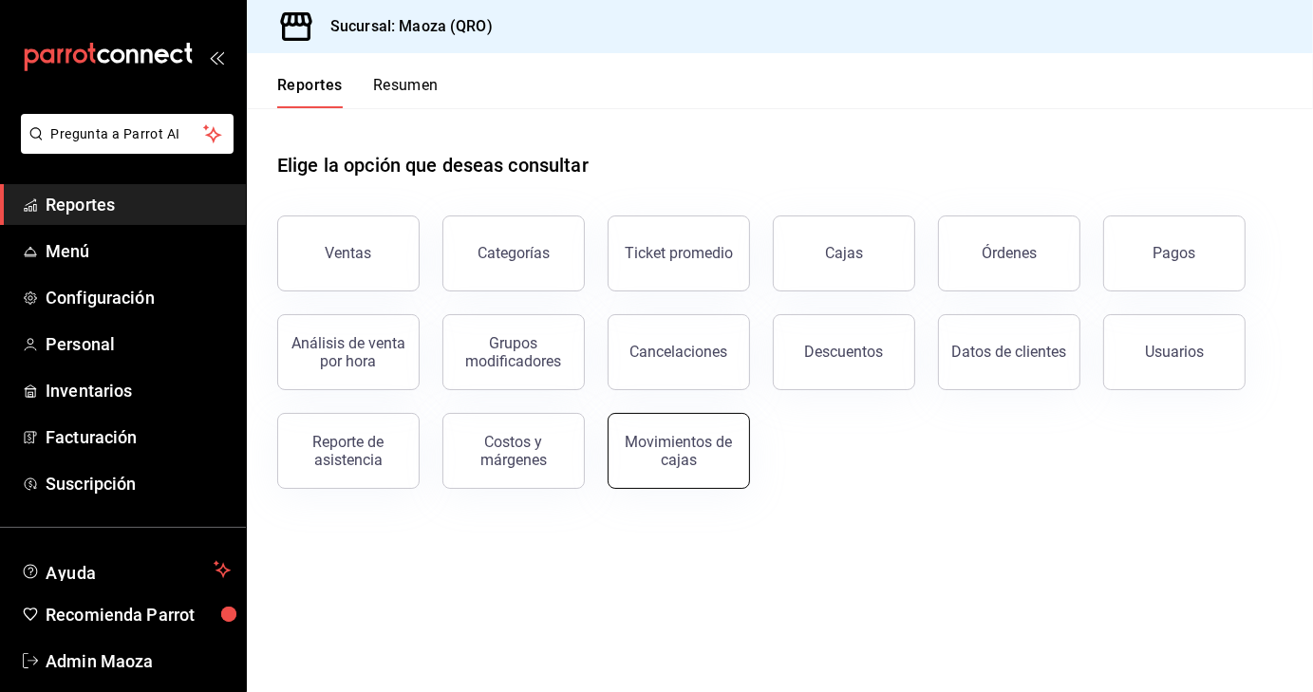
click at [659, 460] on div "Movimientos de cajas" at bounding box center [679, 451] width 118 height 36
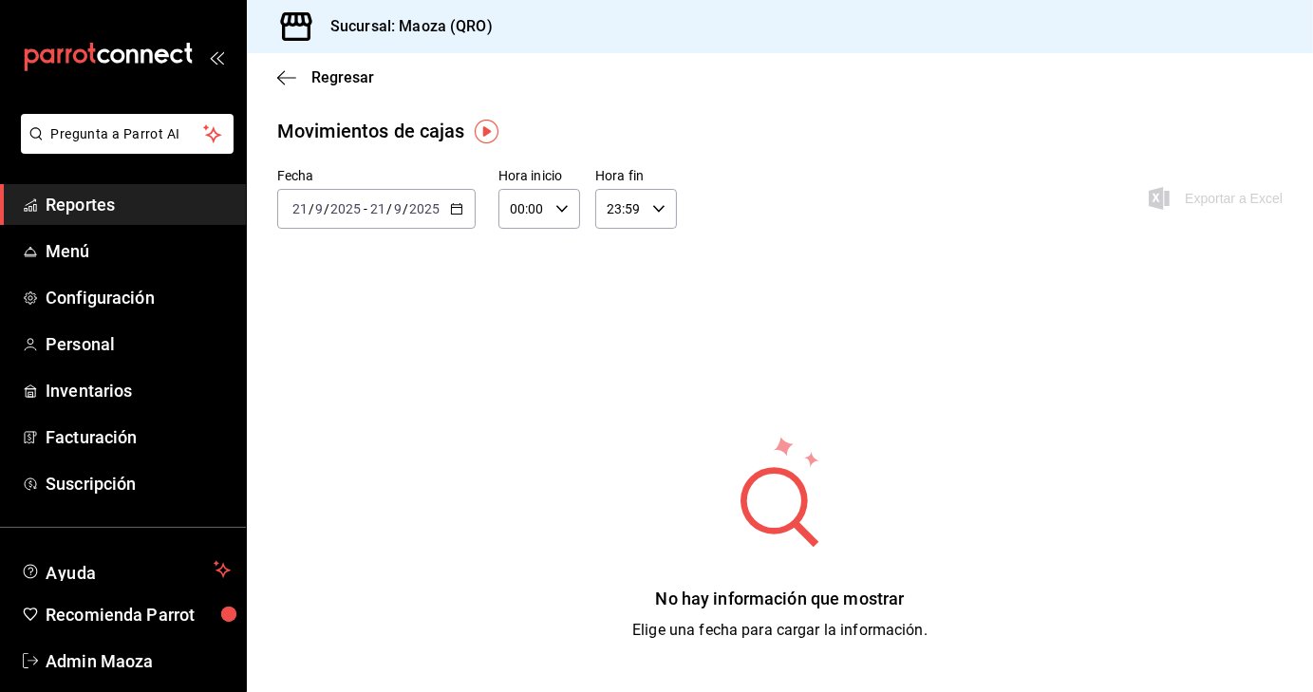
click at [457, 213] on icon "button" at bounding box center [456, 208] width 13 height 13
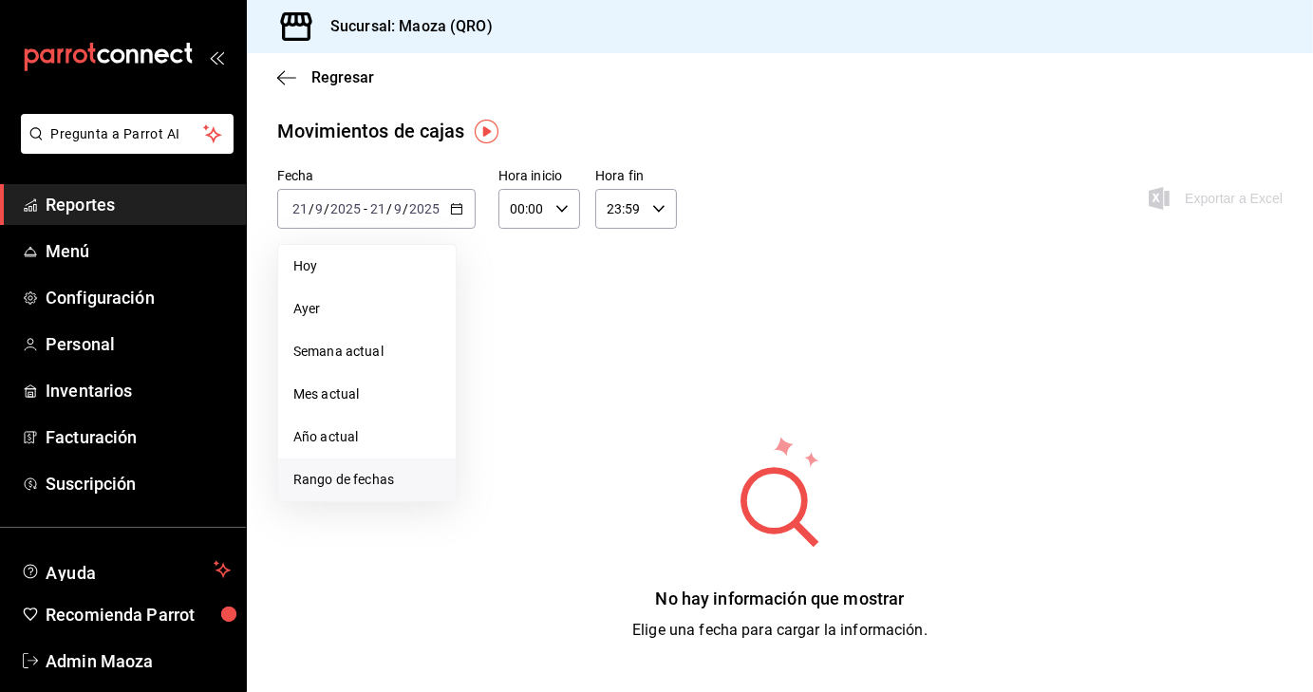
click at [314, 490] on li "Rango de fechas" at bounding box center [366, 479] width 177 height 43
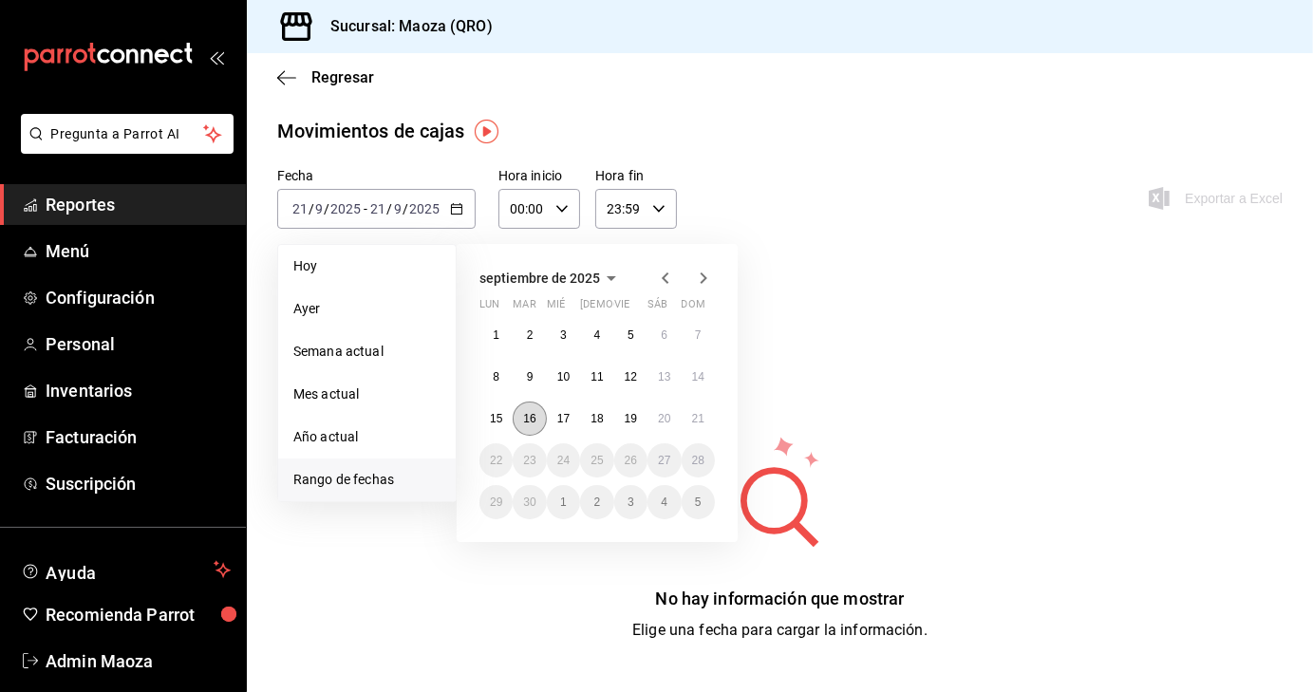
click at [528, 429] on button "16" at bounding box center [529, 418] width 33 height 34
click at [663, 426] on button "20" at bounding box center [663, 418] width 33 height 34
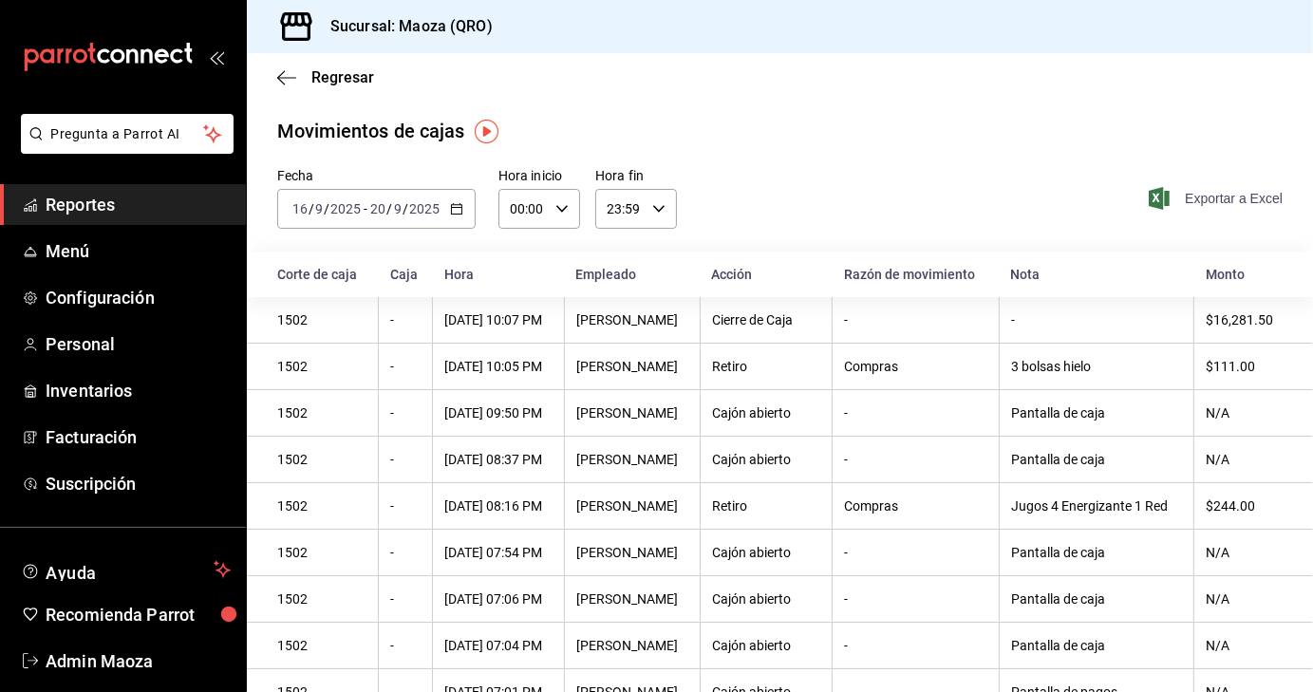
click at [1184, 206] on span "Exportar a Excel" at bounding box center [1217, 198] width 130 height 23
